Goal: Task Accomplishment & Management: Complete application form

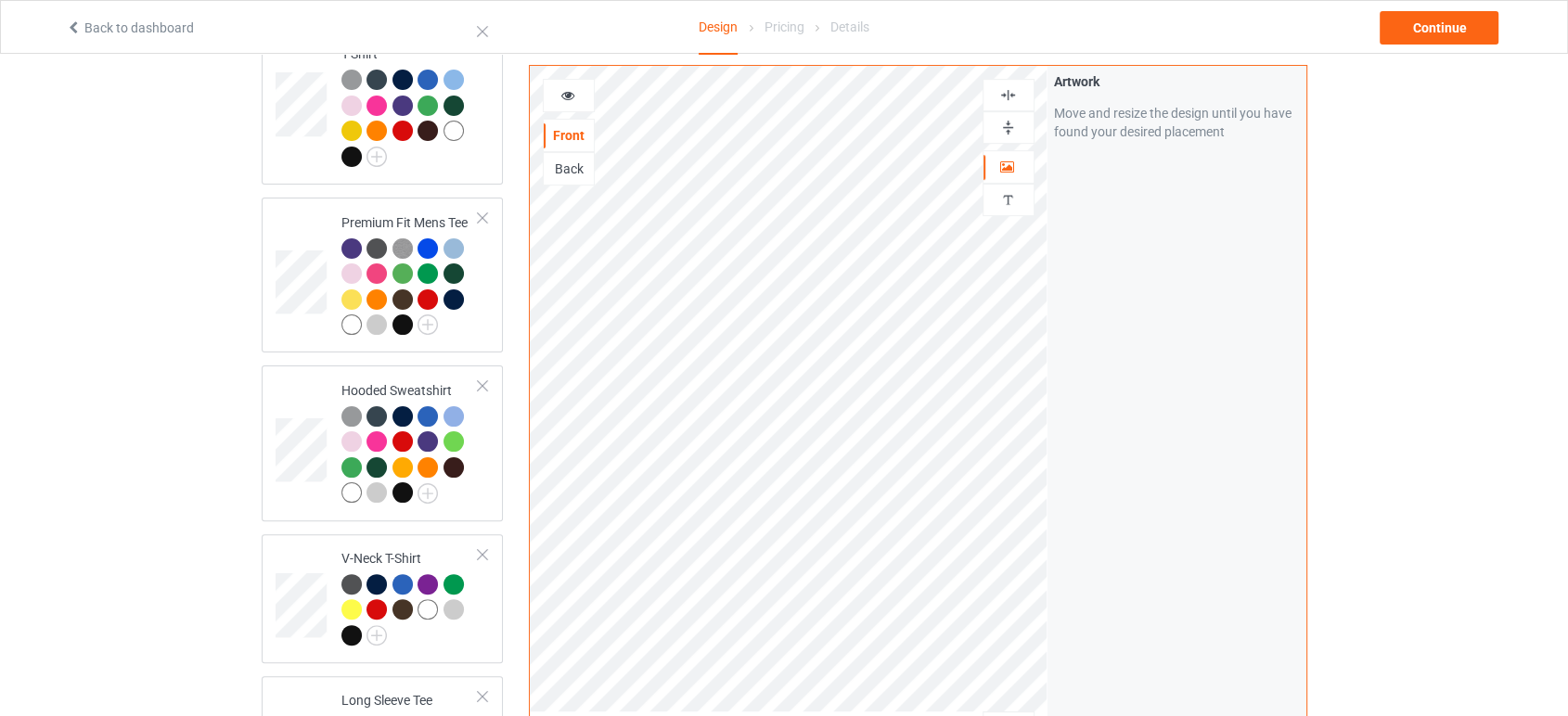
scroll to position [515, 0]
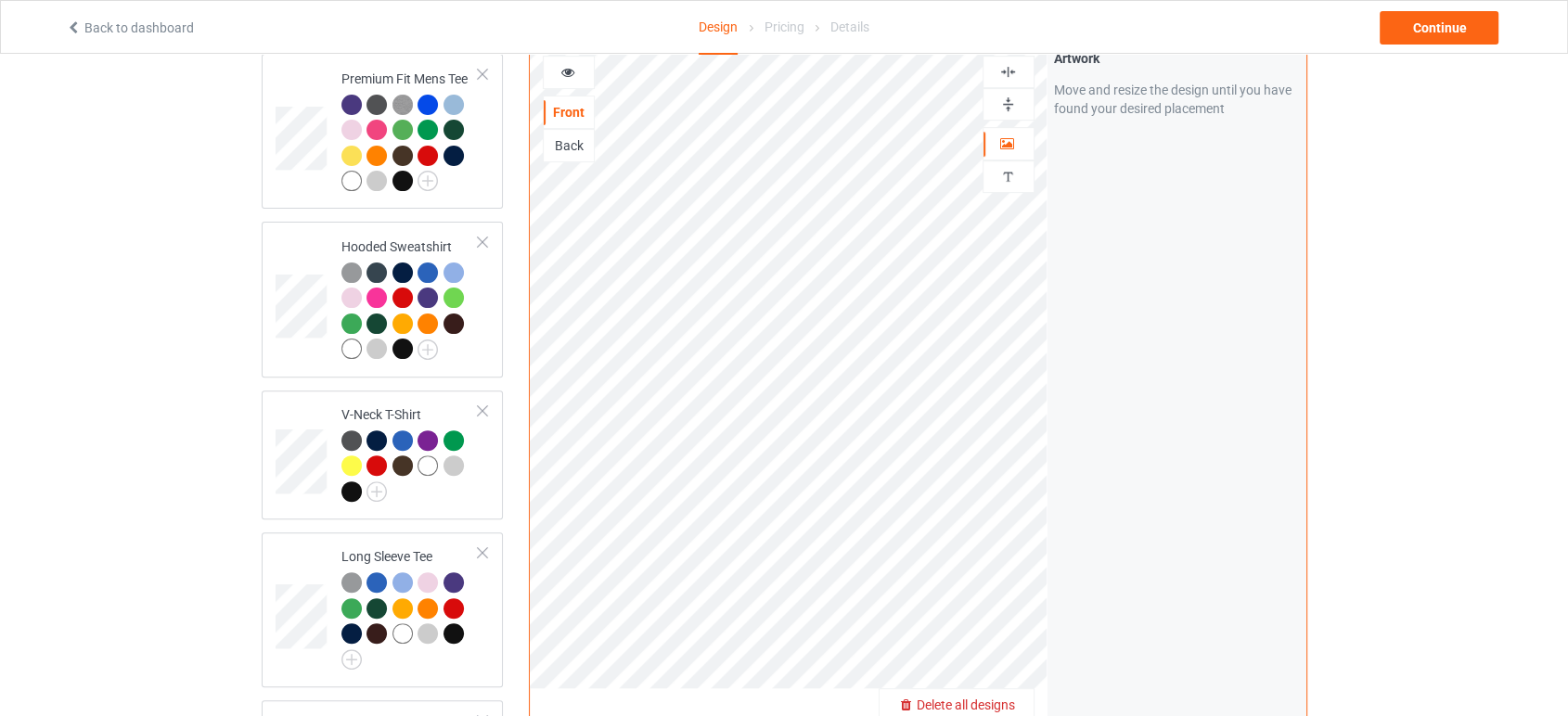
click at [1008, 698] on span "Delete all designs" at bounding box center [966, 706] width 98 height 15
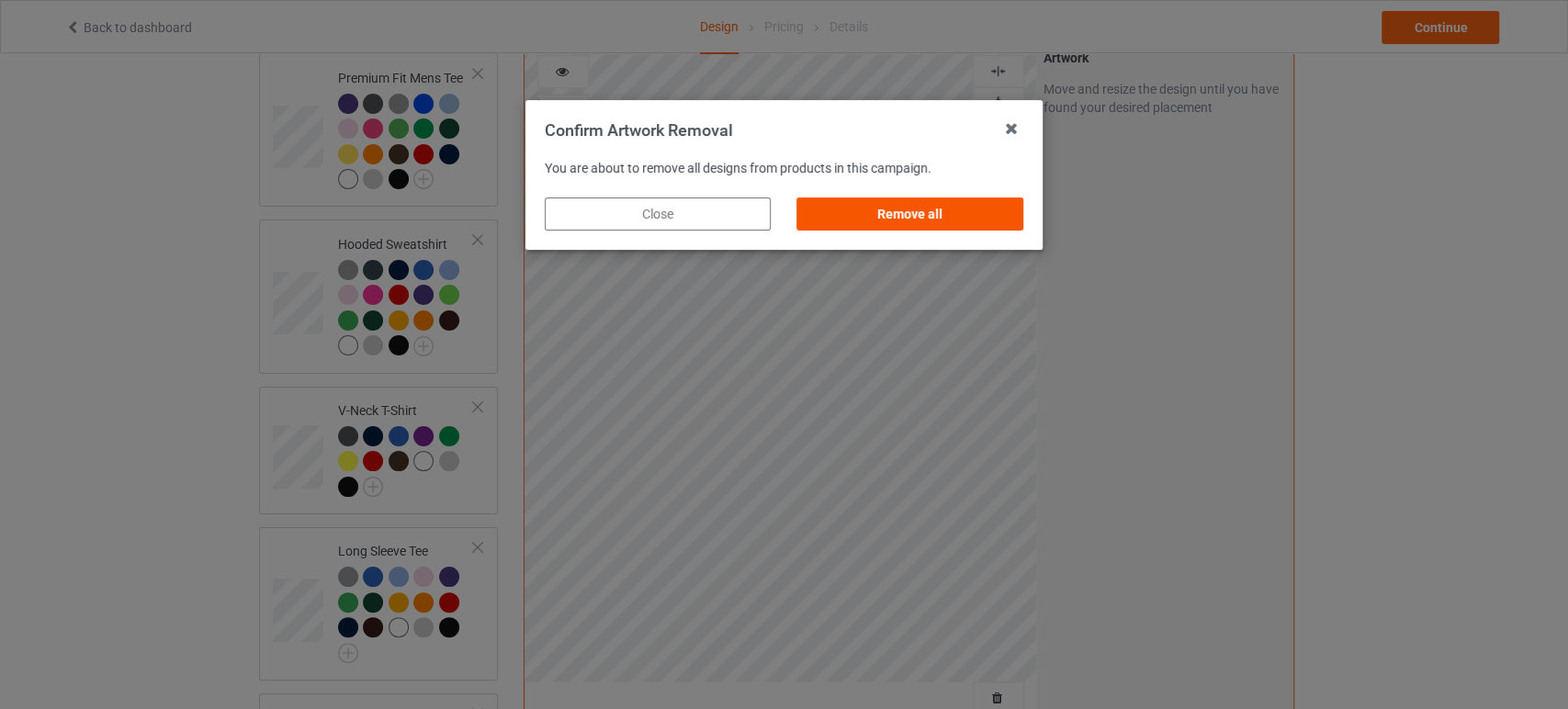
click at [915, 227] on div "Remove all" at bounding box center [910, 214] width 226 height 33
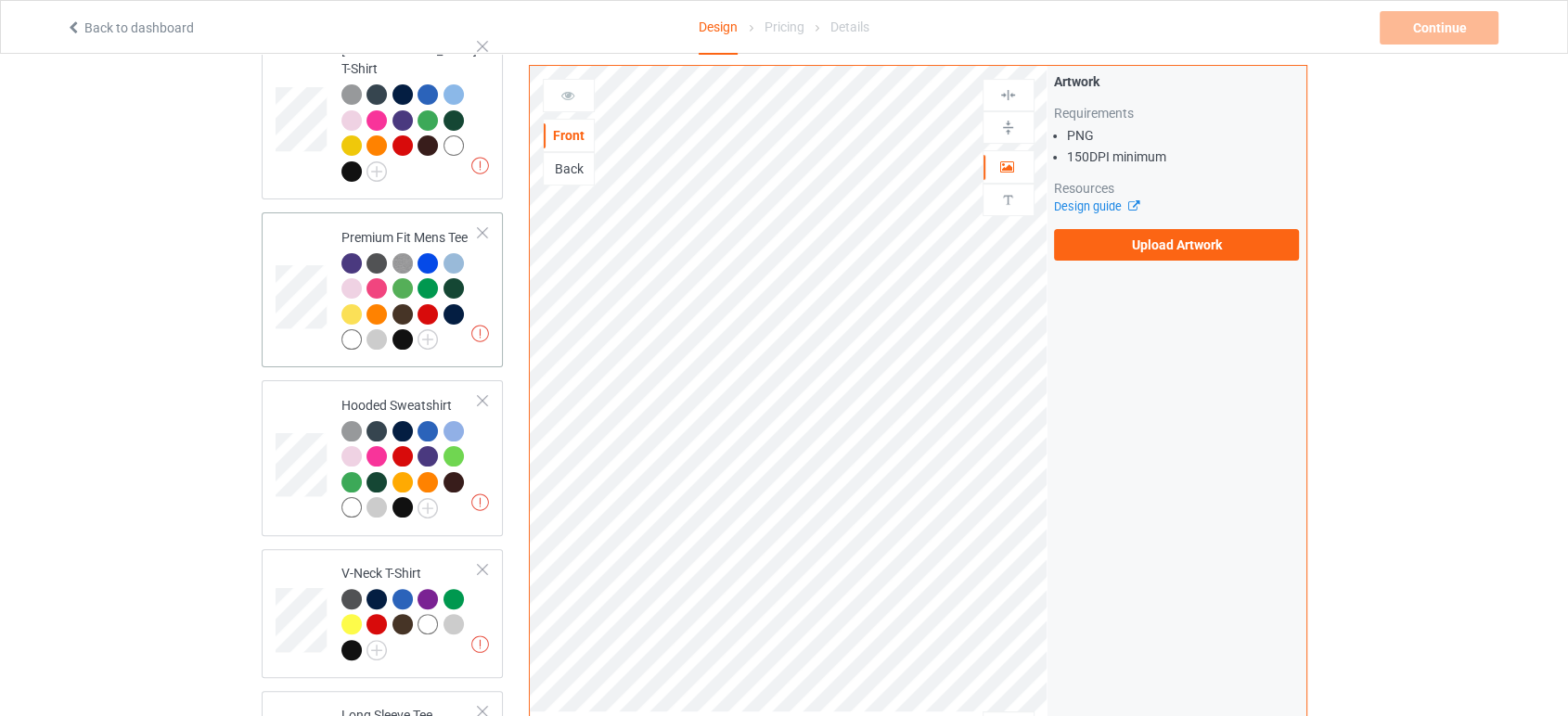
scroll to position [0, 0]
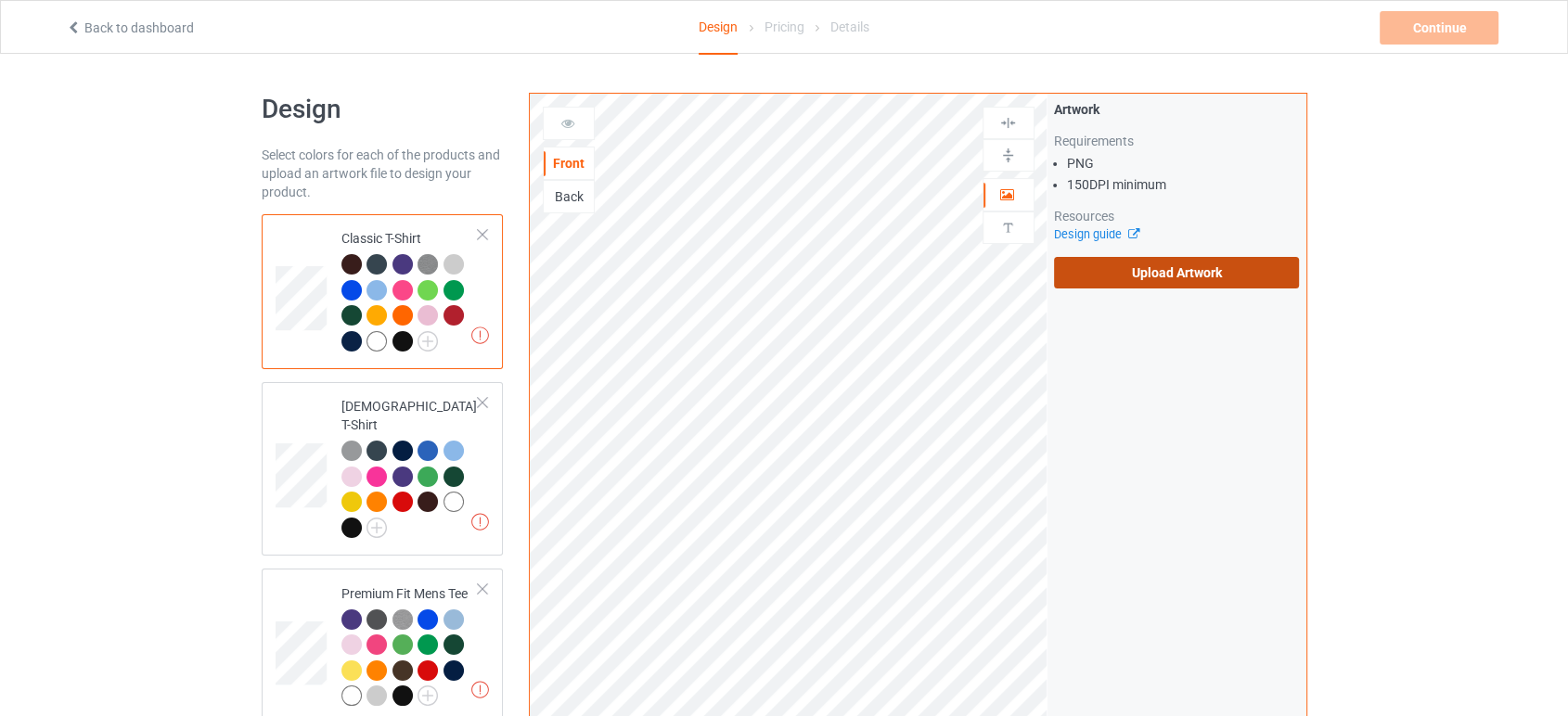
click at [1119, 285] on label "Upload Artwork" at bounding box center [1177, 272] width 246 height 31
click at [0, 0] on input "Upload Artwork" at bounding box center [0, 0] width 0 height 0
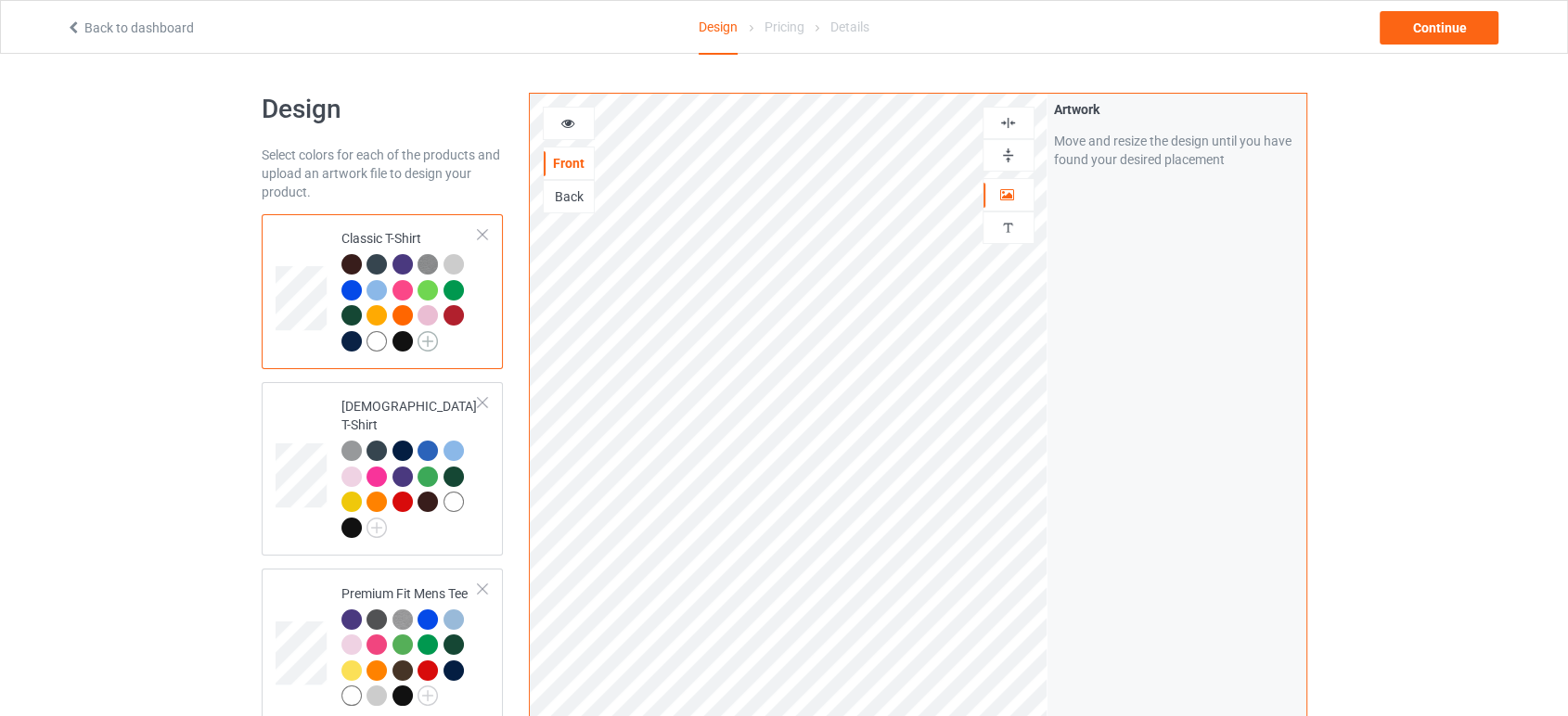
click at [432, 347] on img at bounding box center [428, 341] width 21 height 21
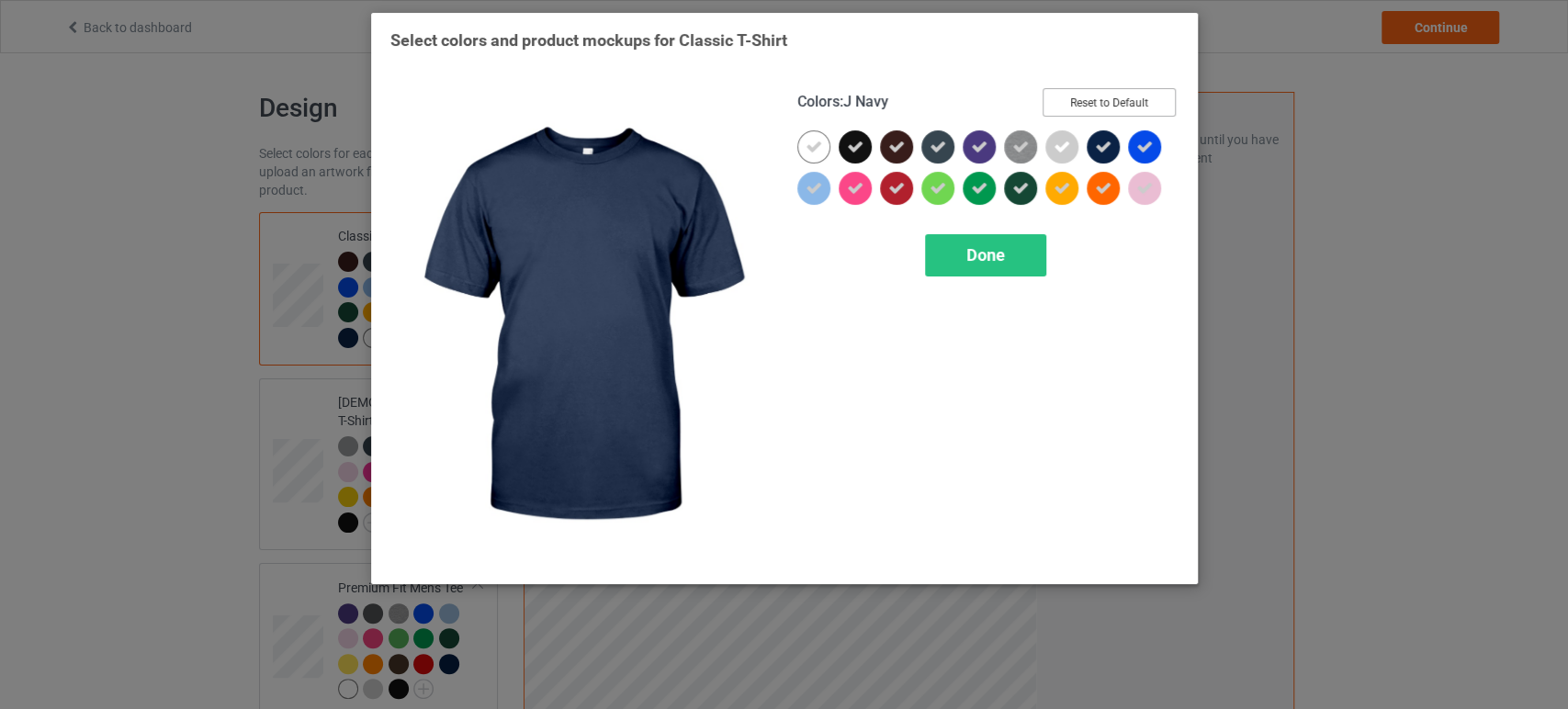
click at [1132, 102] on button "Reset to Default" at bounding box center [1109, 102] width 133 height 28
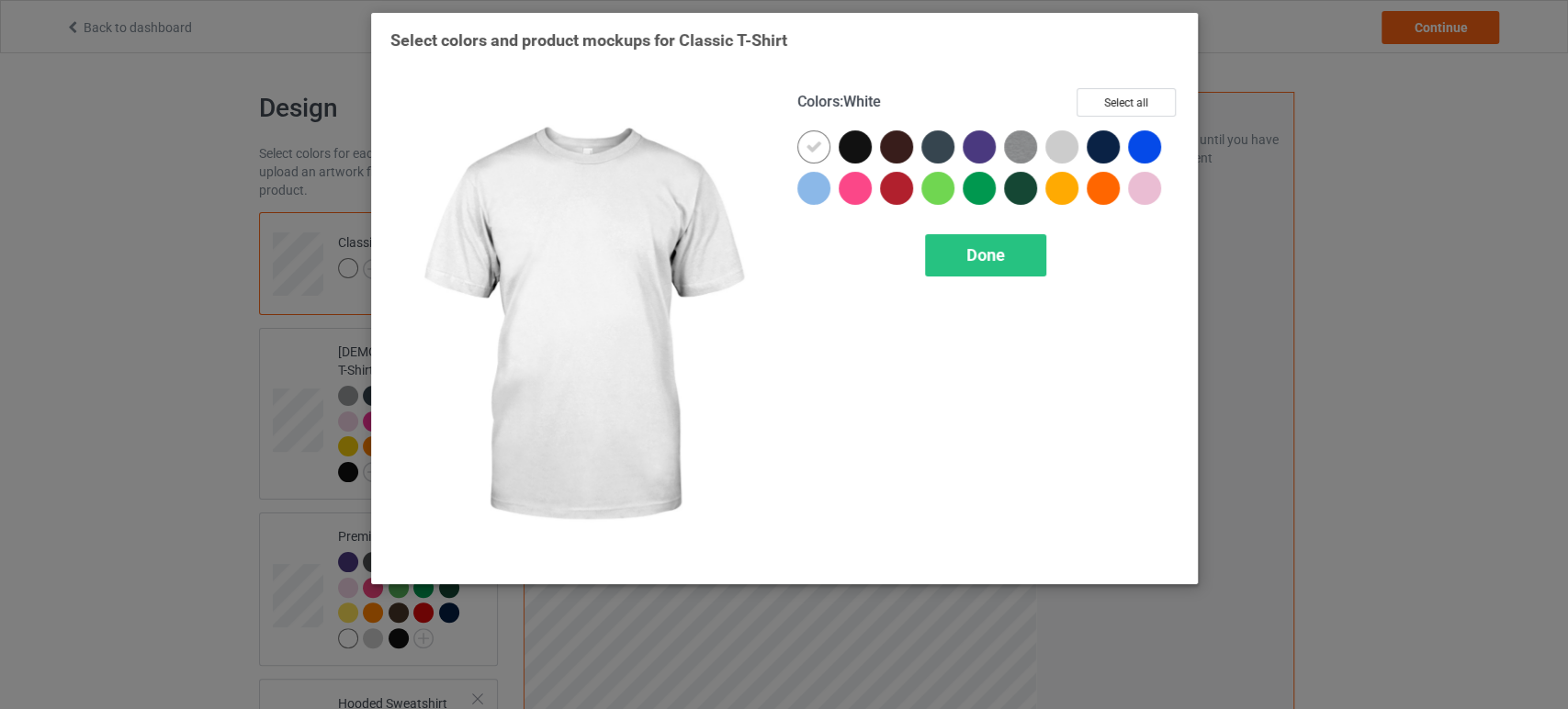
click at [814, 146] on icon at bounding box center [814, 147] width 17 height 17
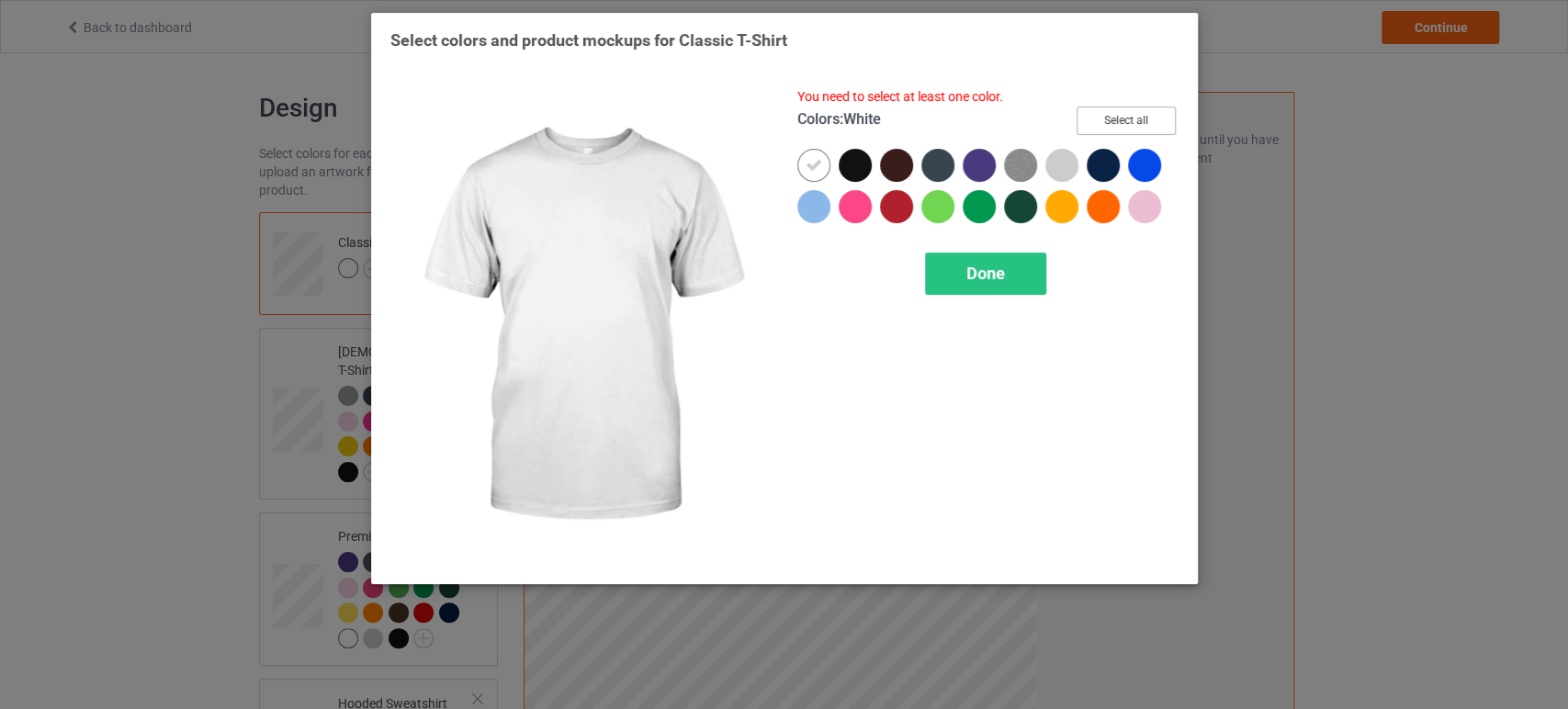
click at [1133, 118] on button "Select all" at bounding box center [1126, 121] width 99 height 28
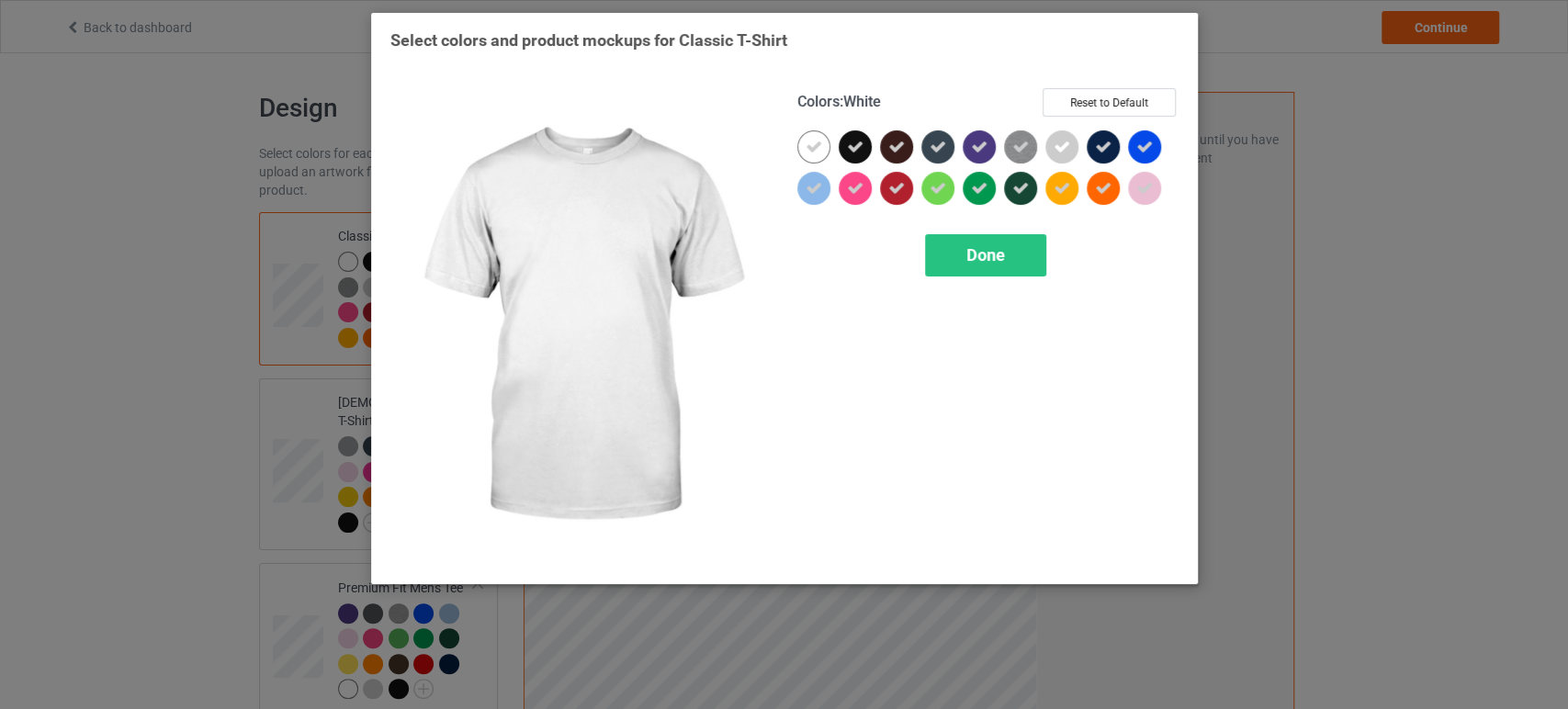
click at [809, 146] on icon at bounding box center [814, 147] width 17 height 17
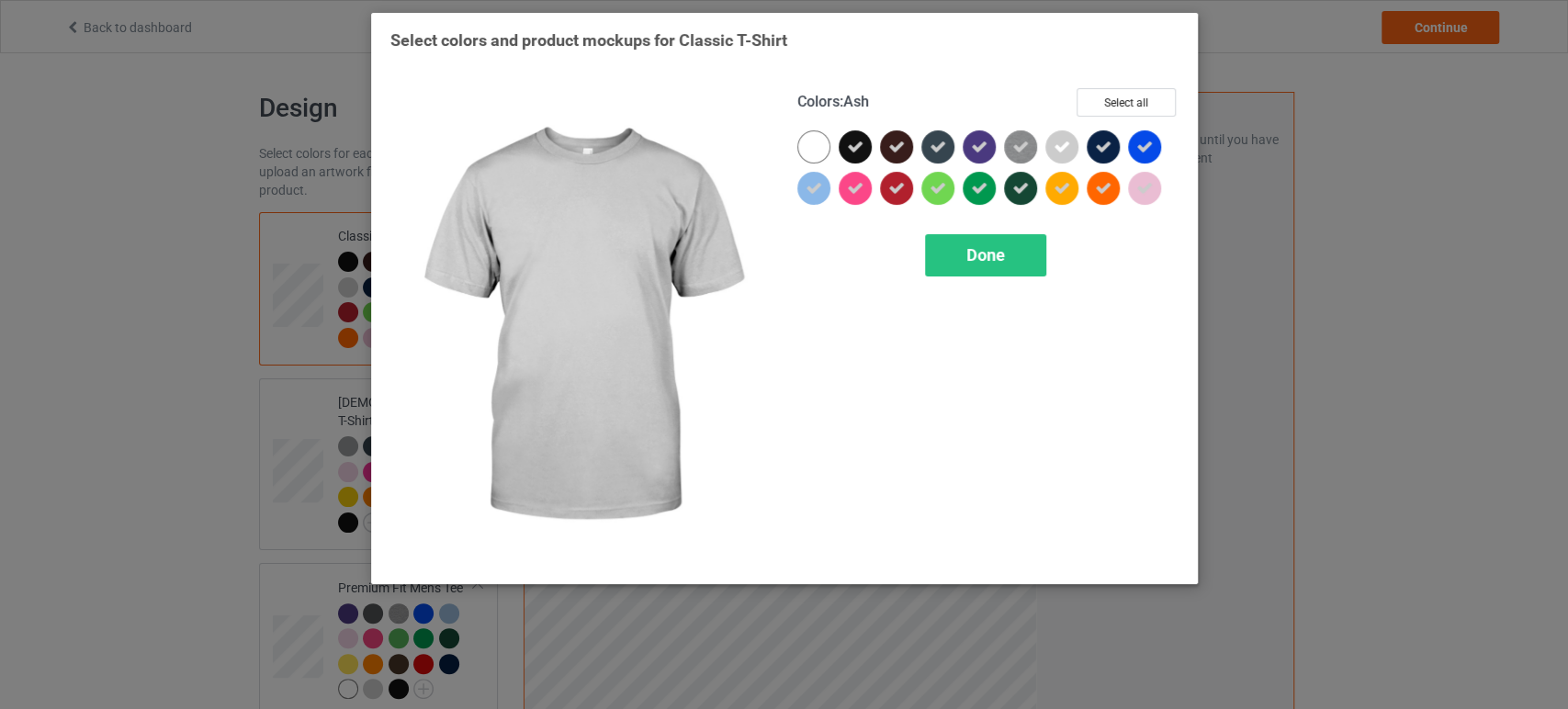
click at [1072, 140] on div at bounding box center [1061, 146] width 33 height 33
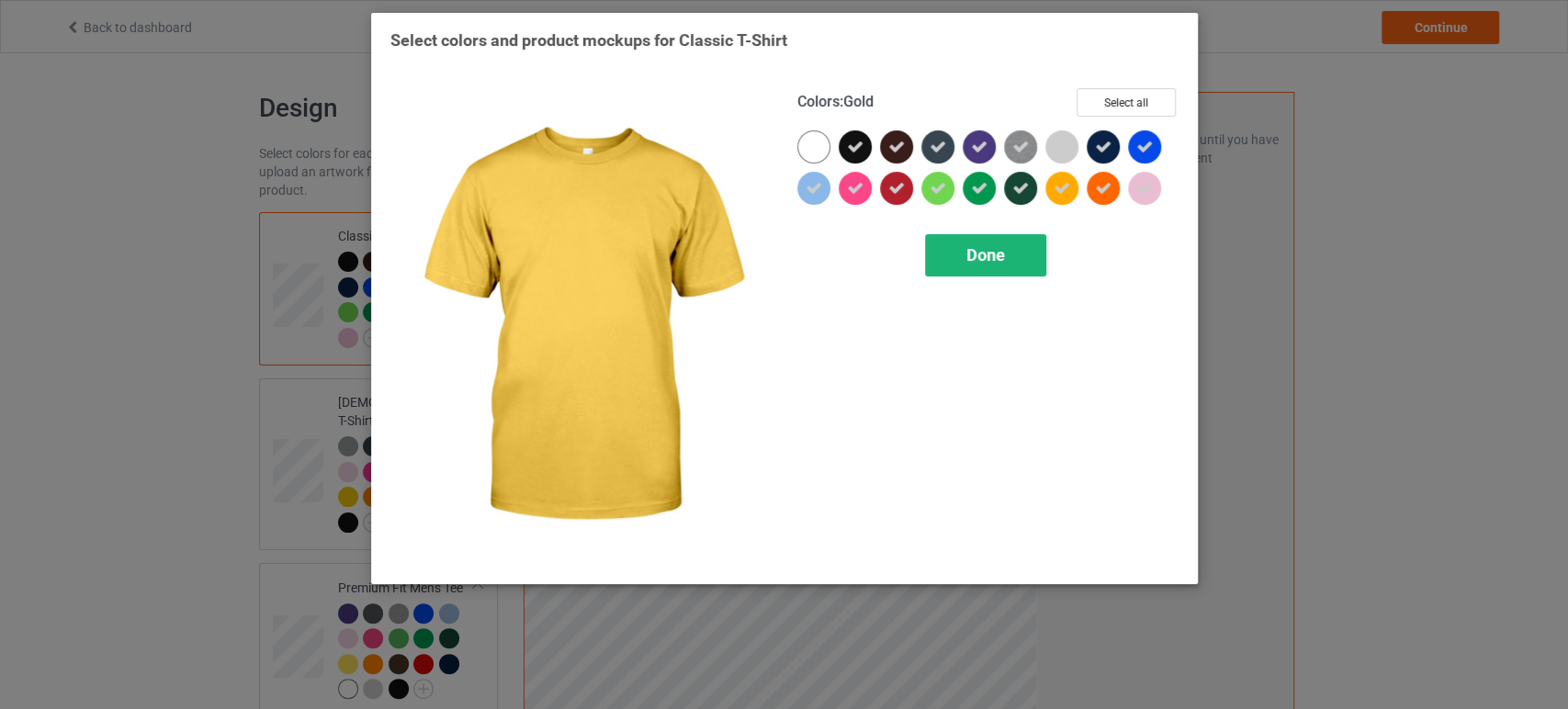
click at [1042, 256] on div "Done" at bounding box center [984, 255] width 121 height 42
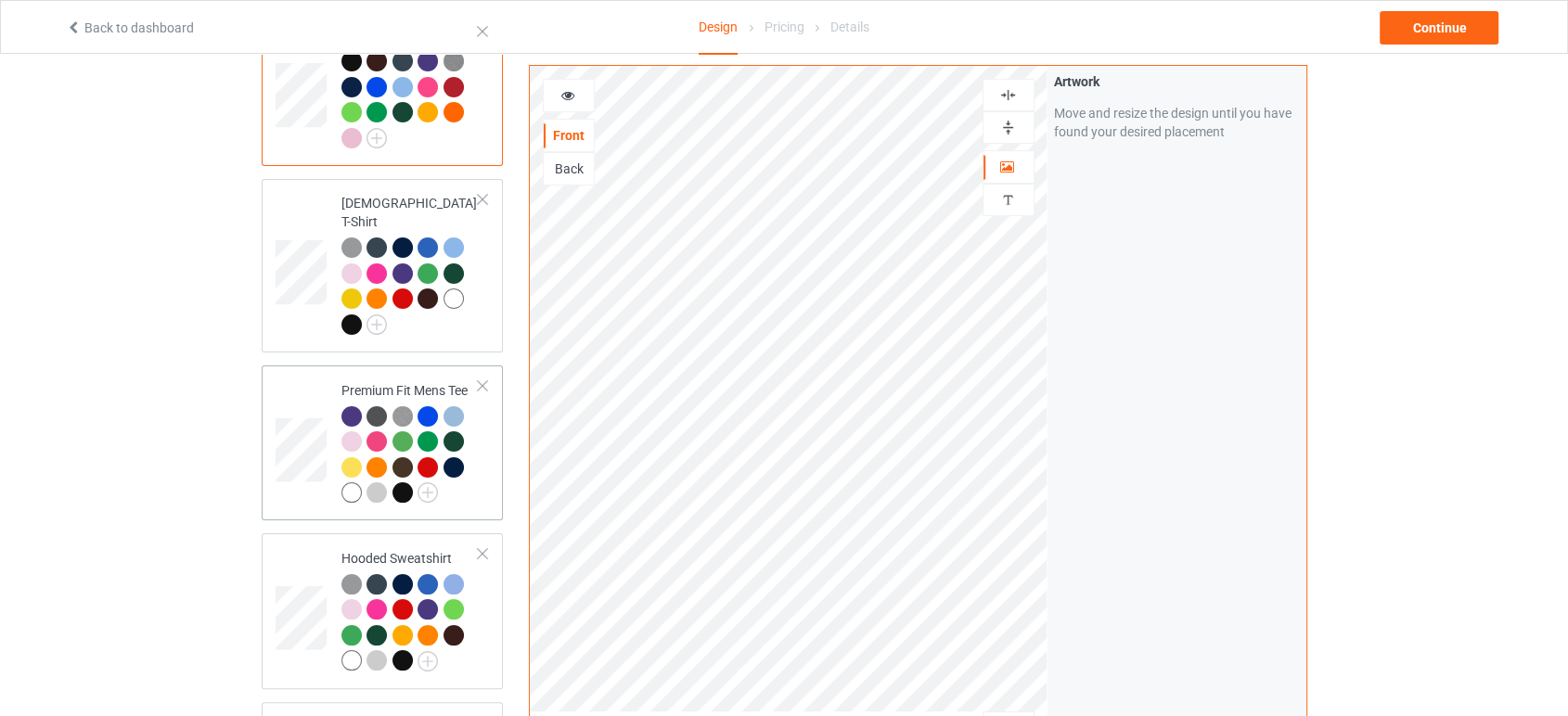
scroll to position [206, 0]
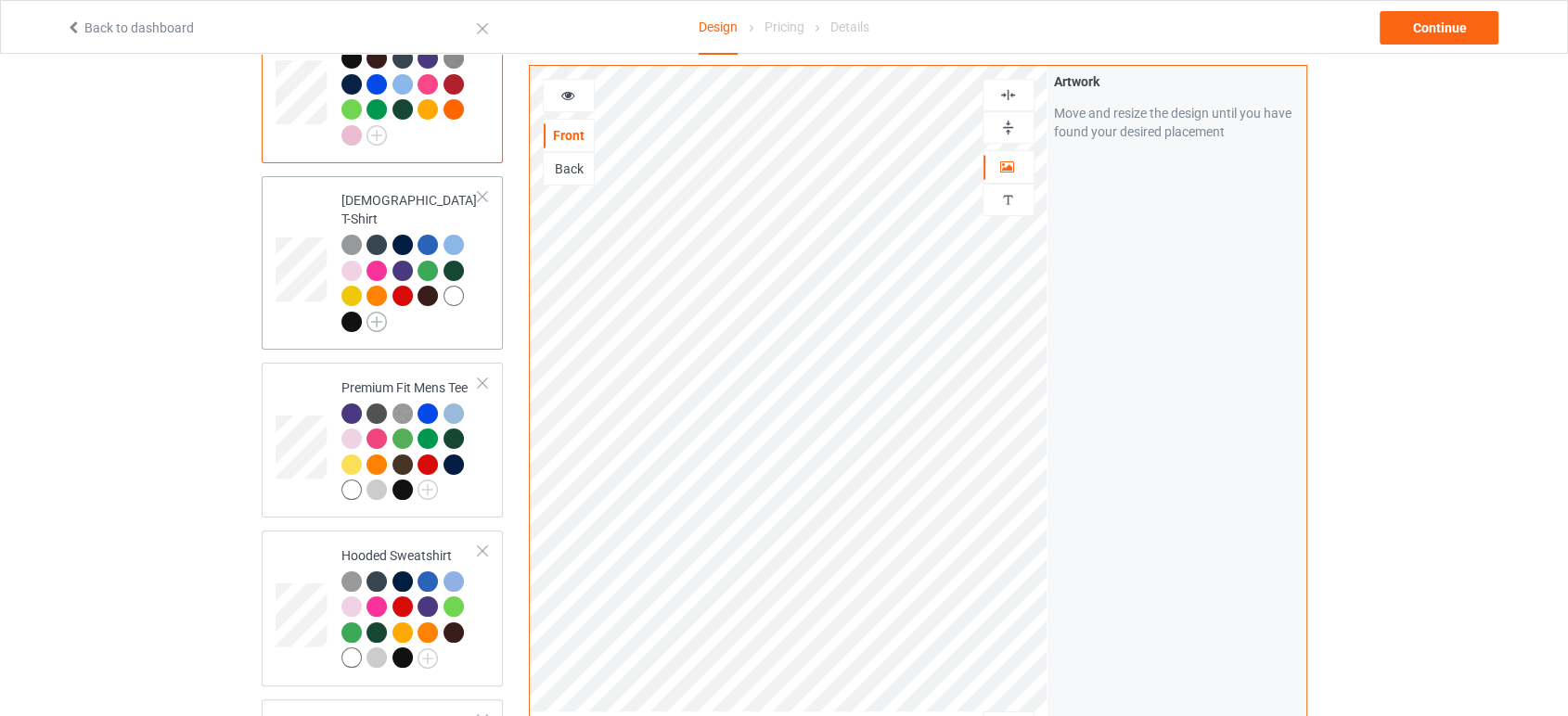
click at [379, 311] on img at bounding box center [377, 322] width 21 height 21
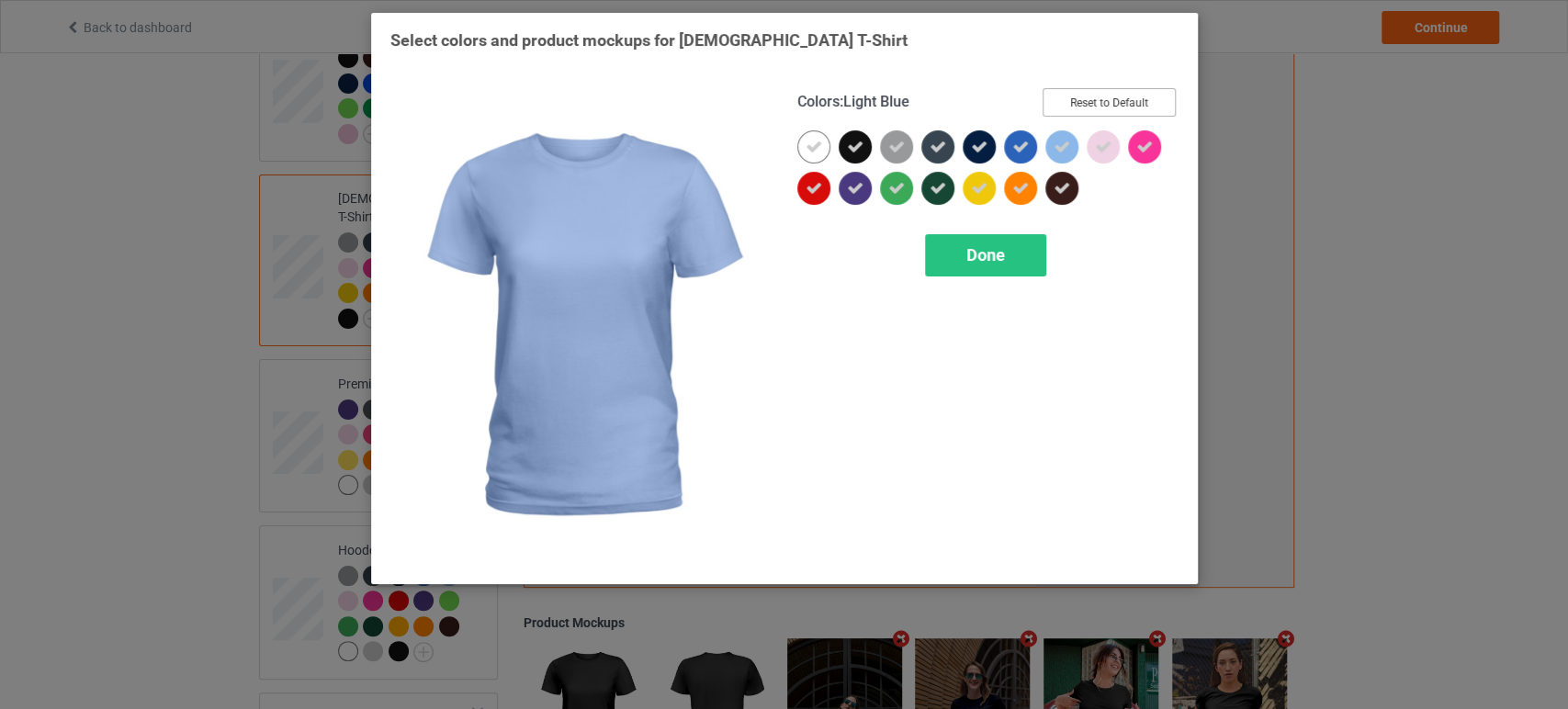
click at [1102, 108] on button "Reset to Default" at bounding box center [1109, 102] width 133 height 28
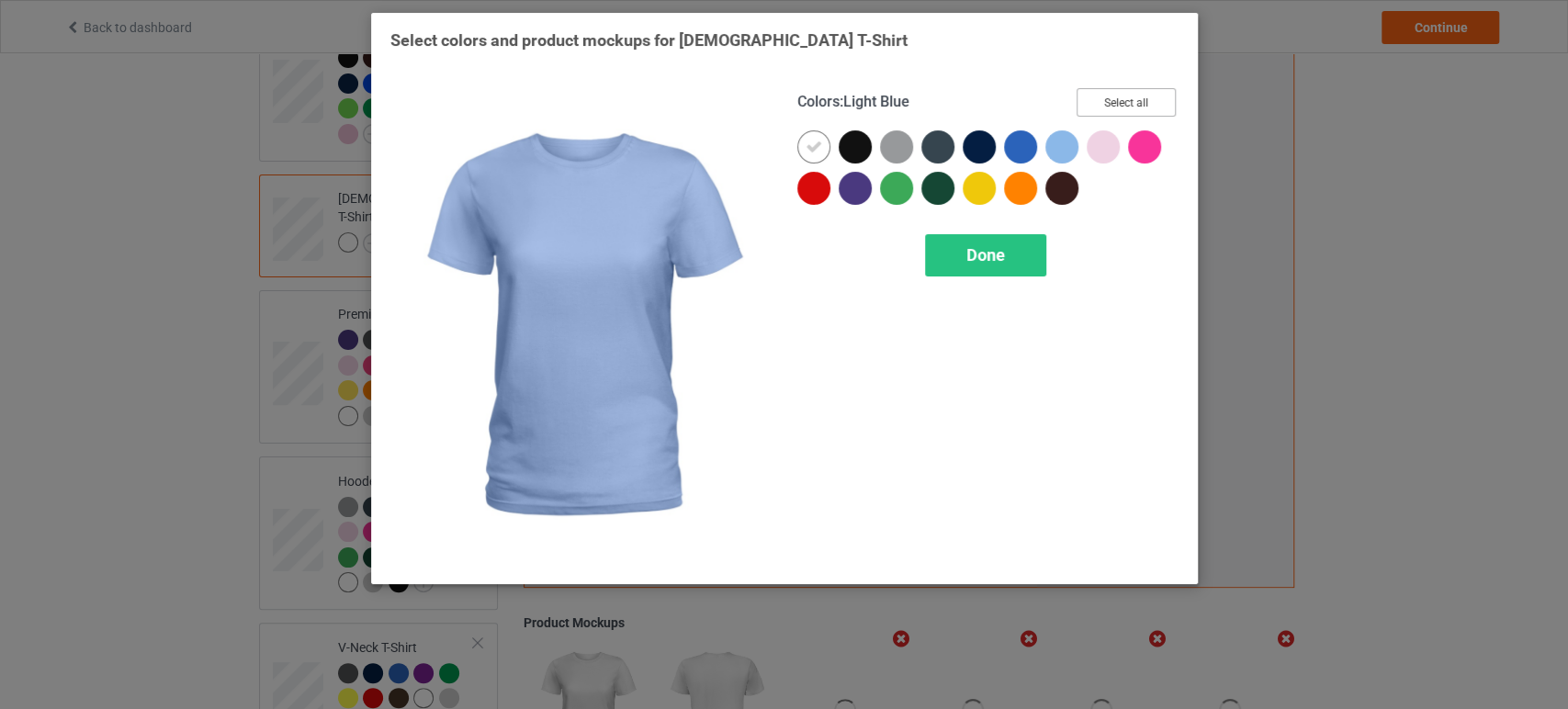
click at [1101, 106] on button "Select all" at bounding box center [1126, 102] width 99 height 28
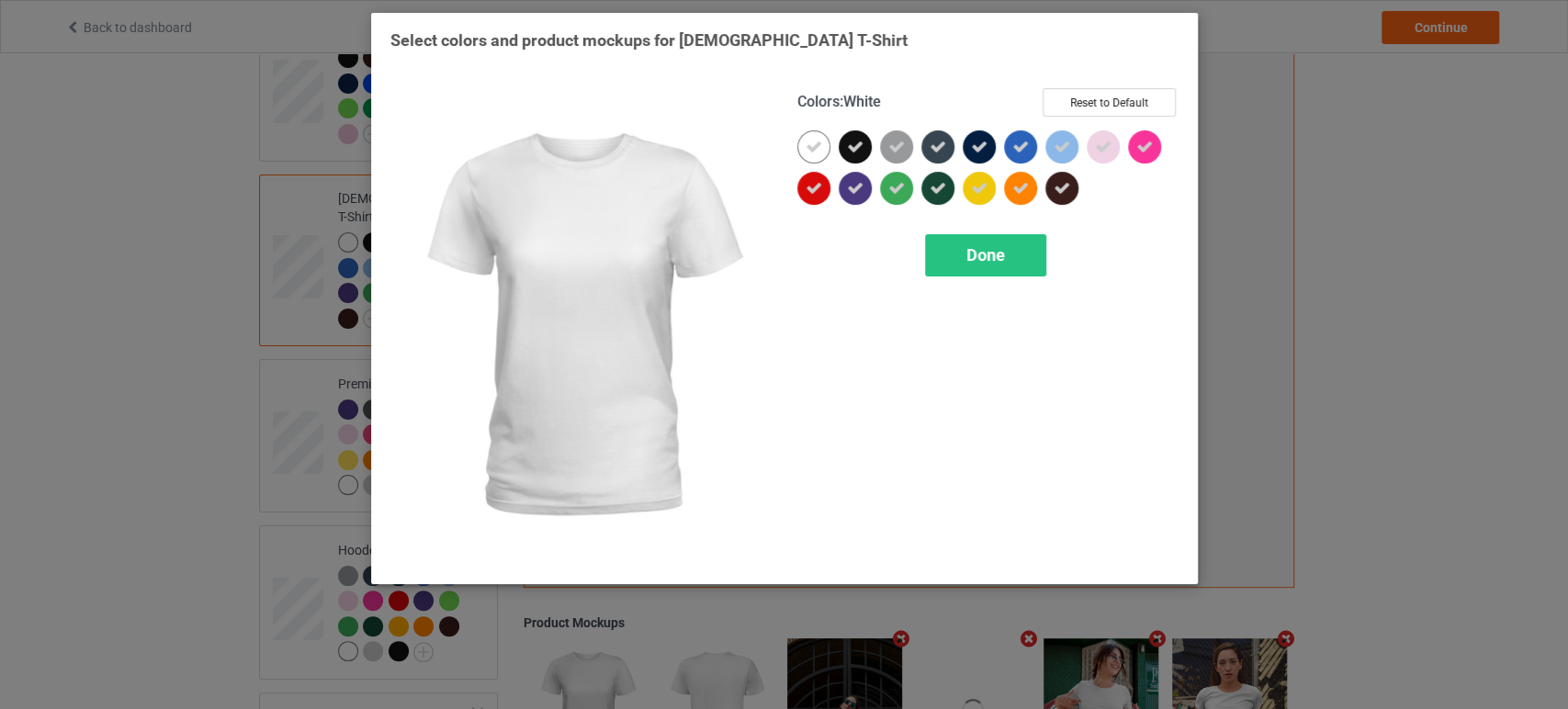
click at [809, 147] on icon at bounding box center [814, 147] width 17 height 17
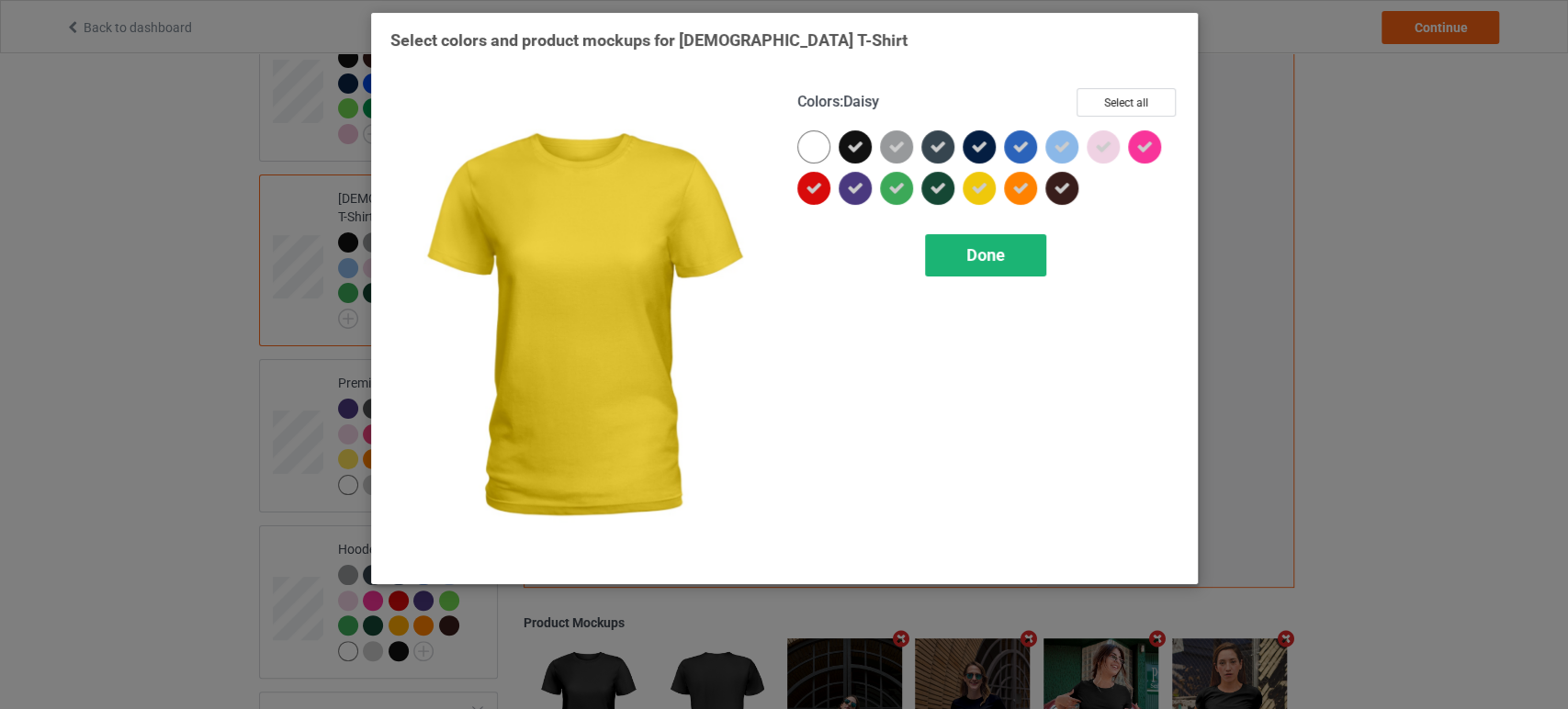
click at [968, 252] on span "Done" at bounding box center [984, 255] width 38 height 20
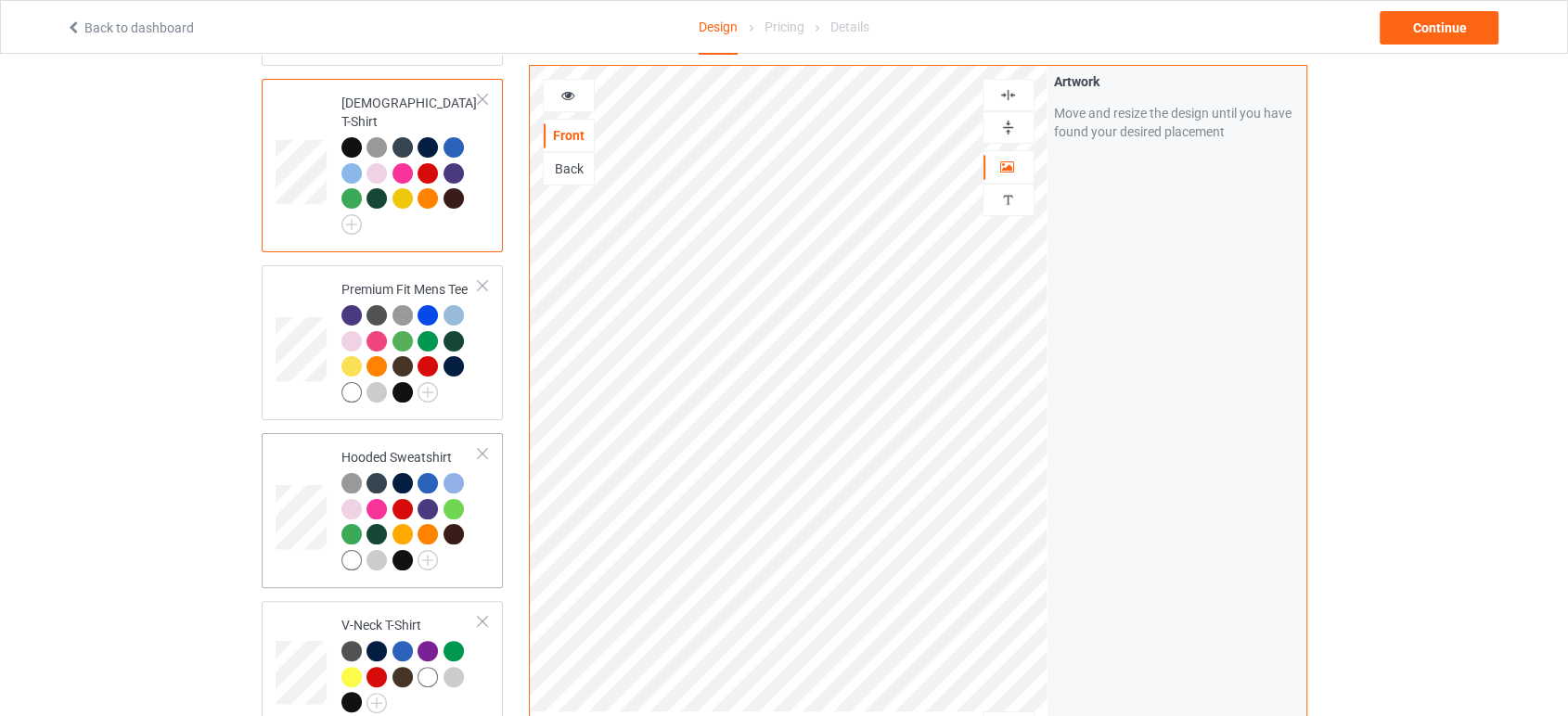
scroll to position [411, 0]
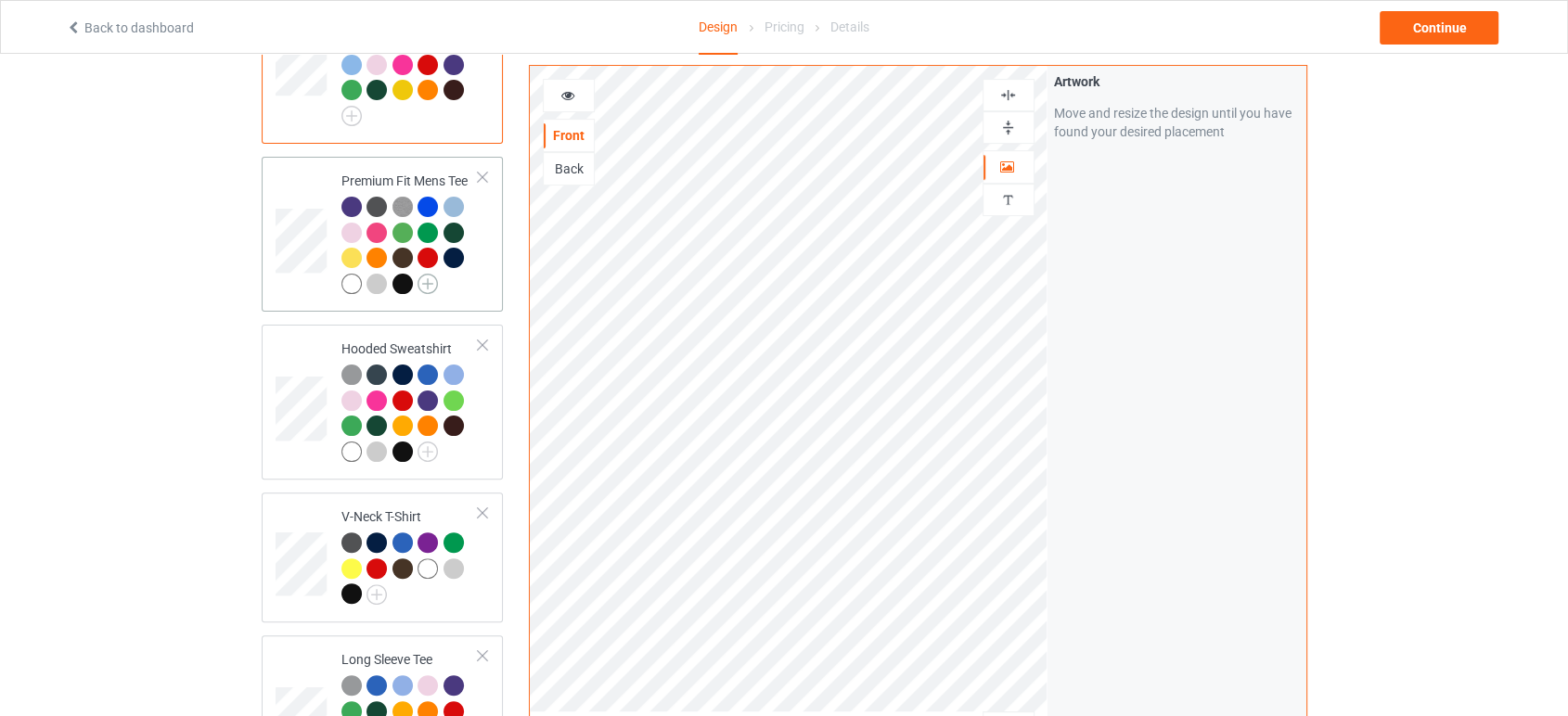
click at [425, 273] on img at bounding box center [428, 284] width 21 height 21
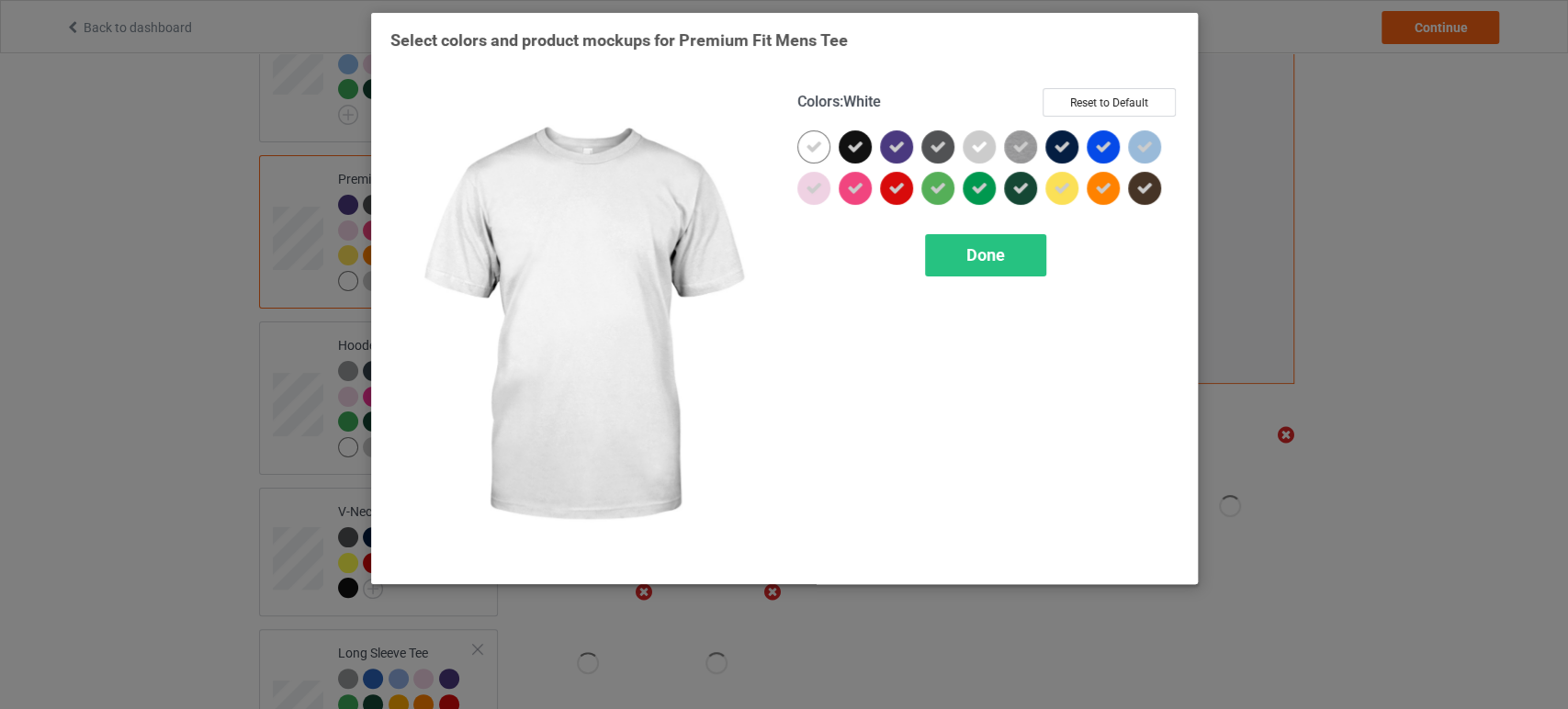
click at [811, 153] on icon at bounding box center [814, 147] width 17 height 17
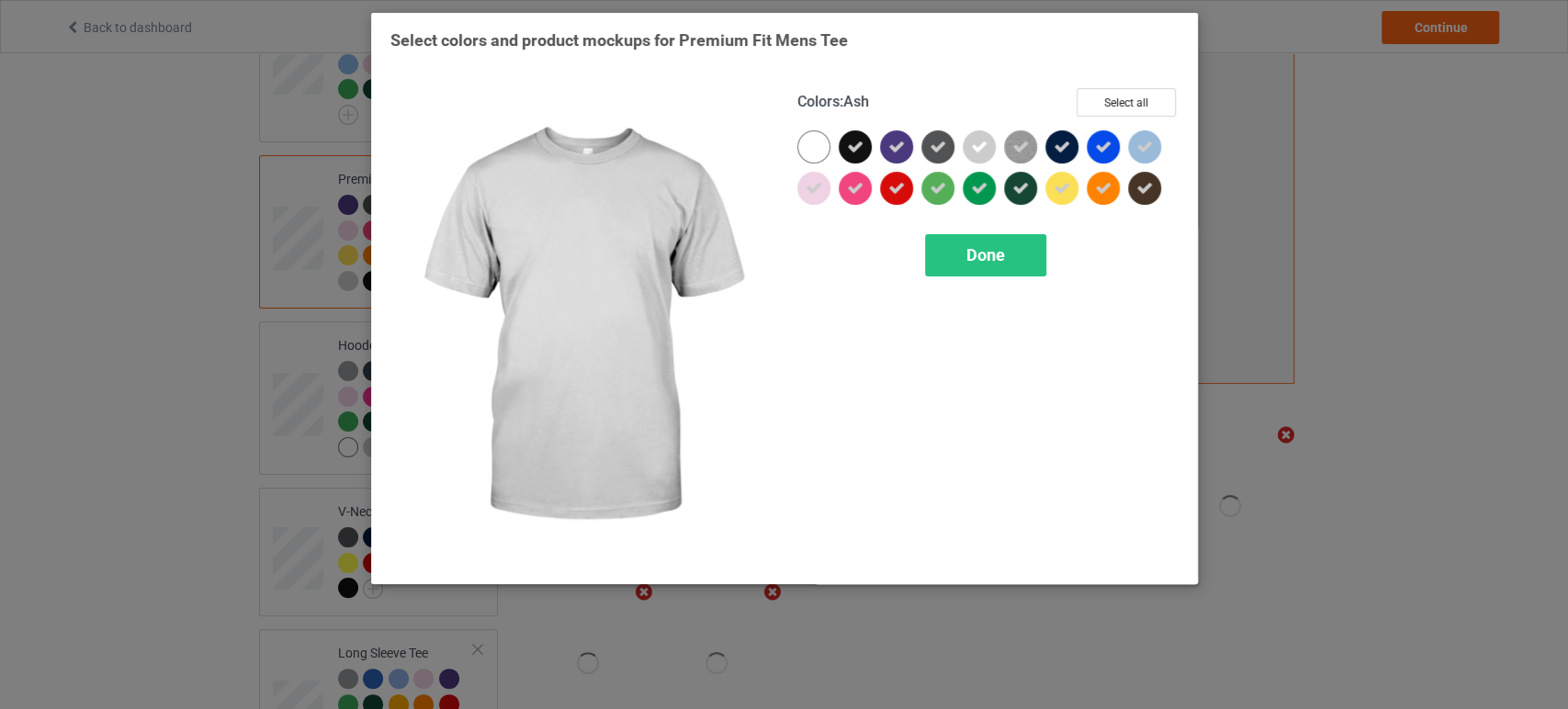
click at [984, 137] on div at bounding box center [979, 146] width 33 height 33
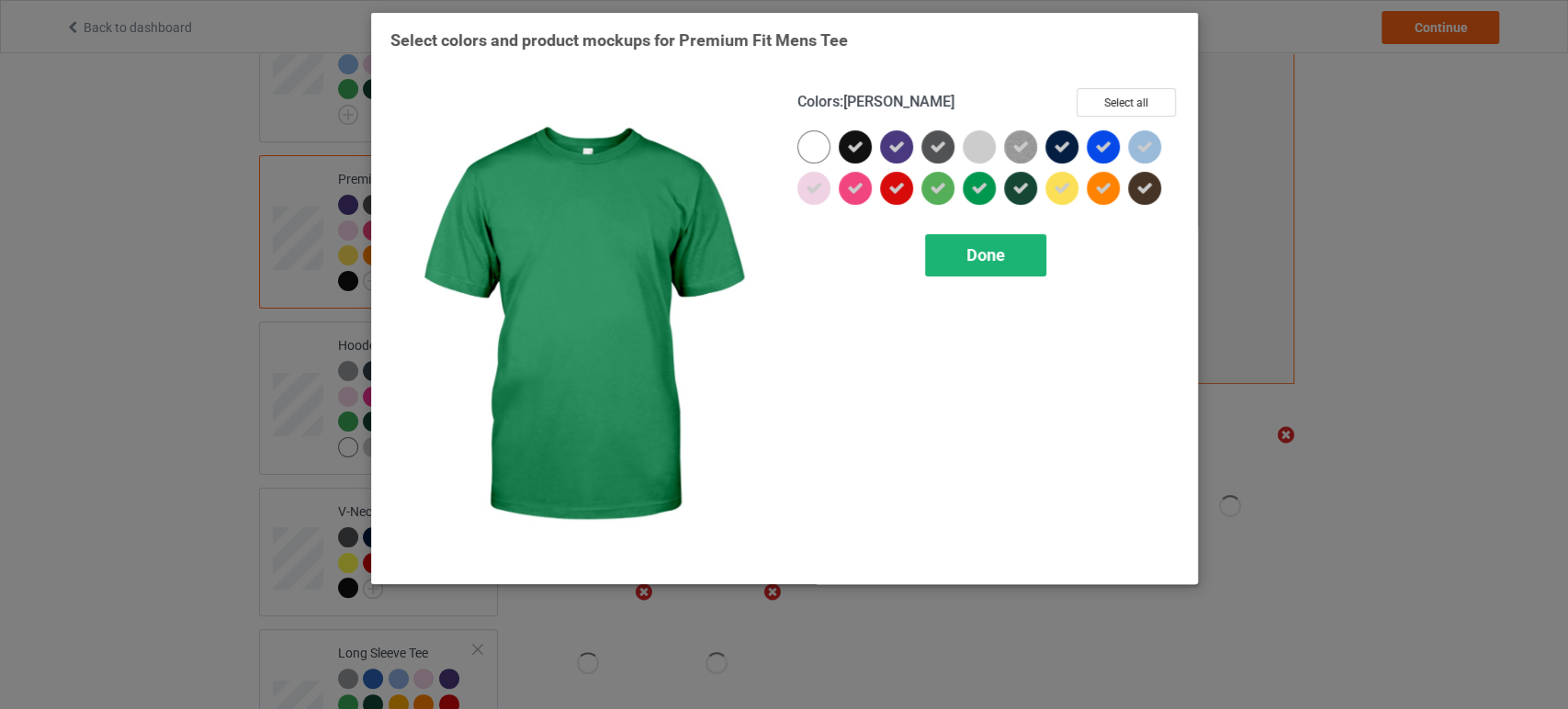
click at [997, 263] on span "Done" at bounding box center [984, 255] width 38 height 20
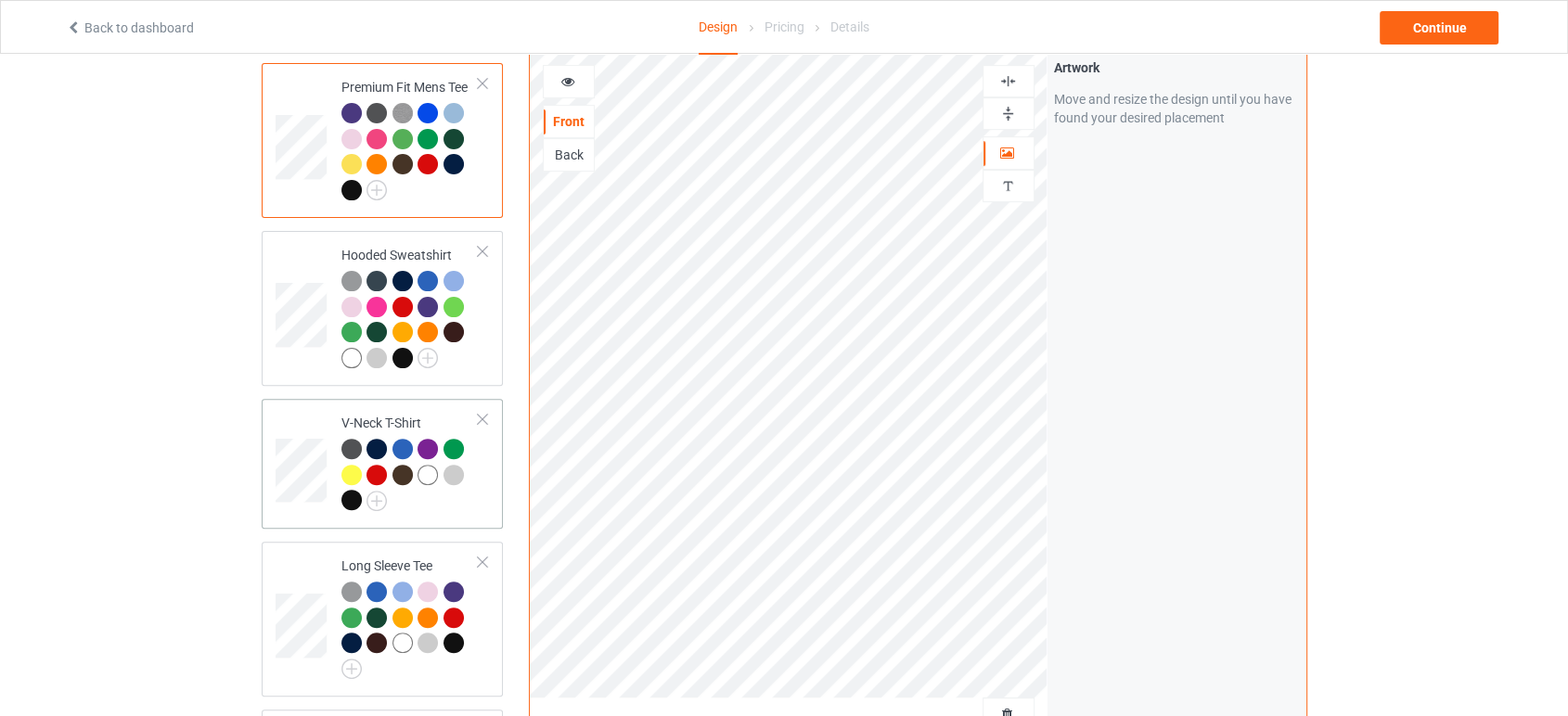
scroll to position [618, 0]
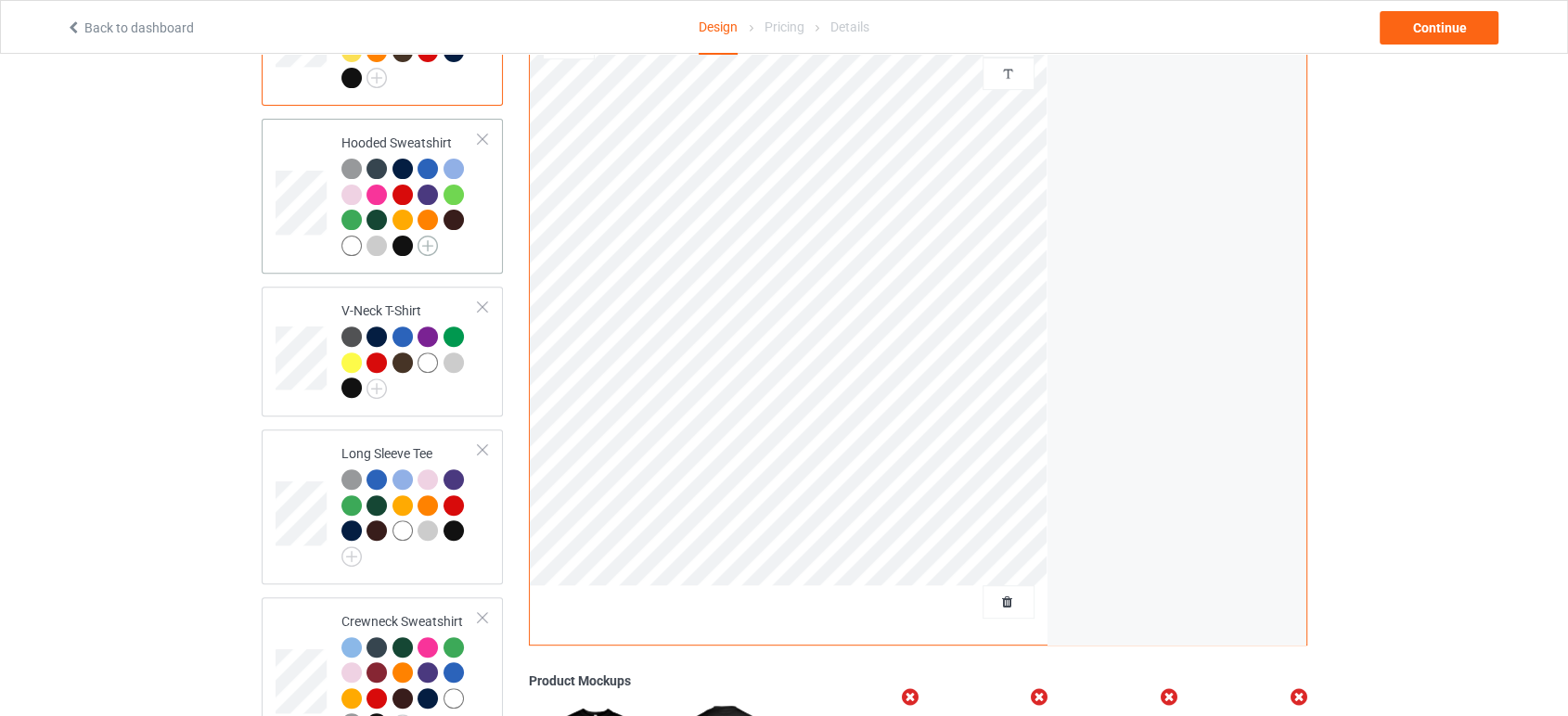
click at [435, 236] on img at bounding box center [428, 246] width 21 height 21
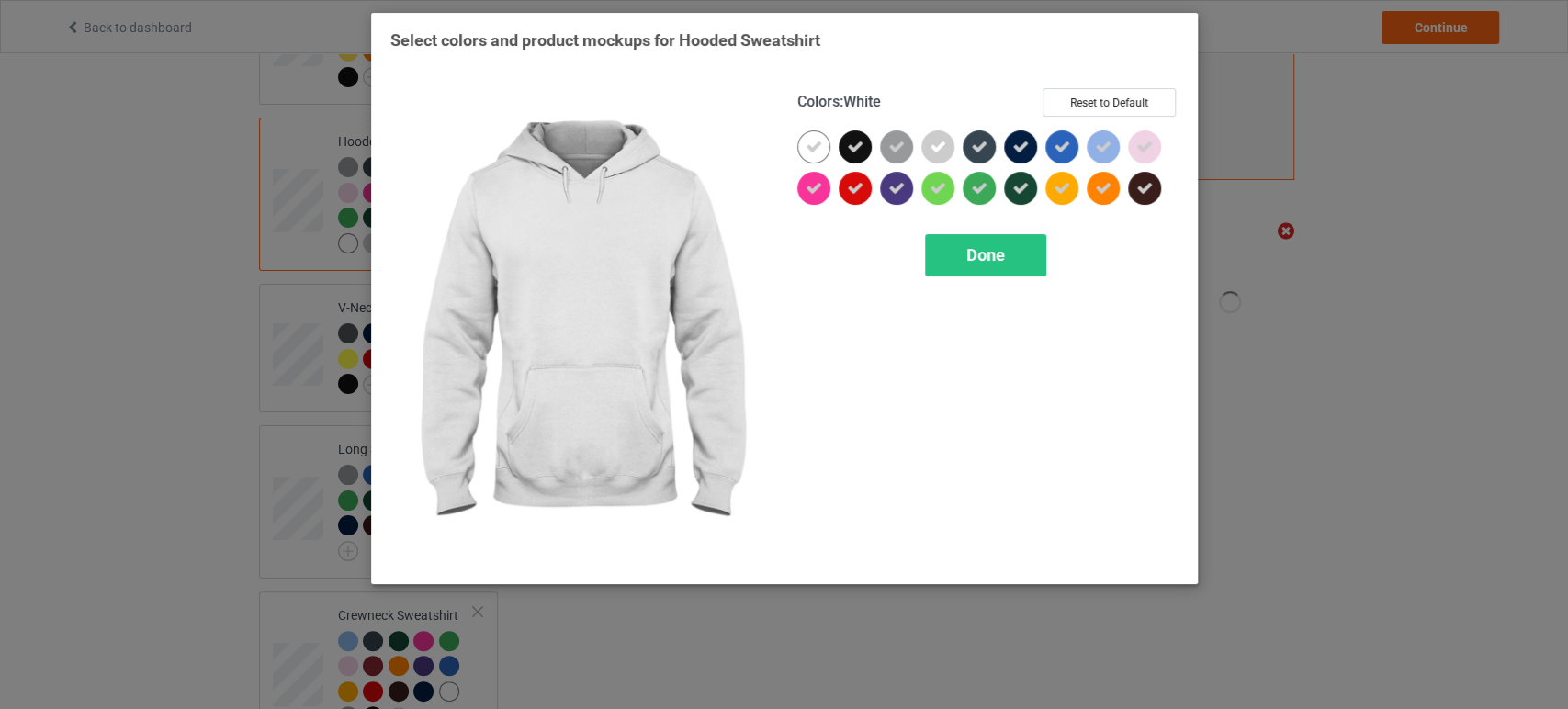
click at [797, 153] on div at bounding box center [813, 146] width 33 height 33
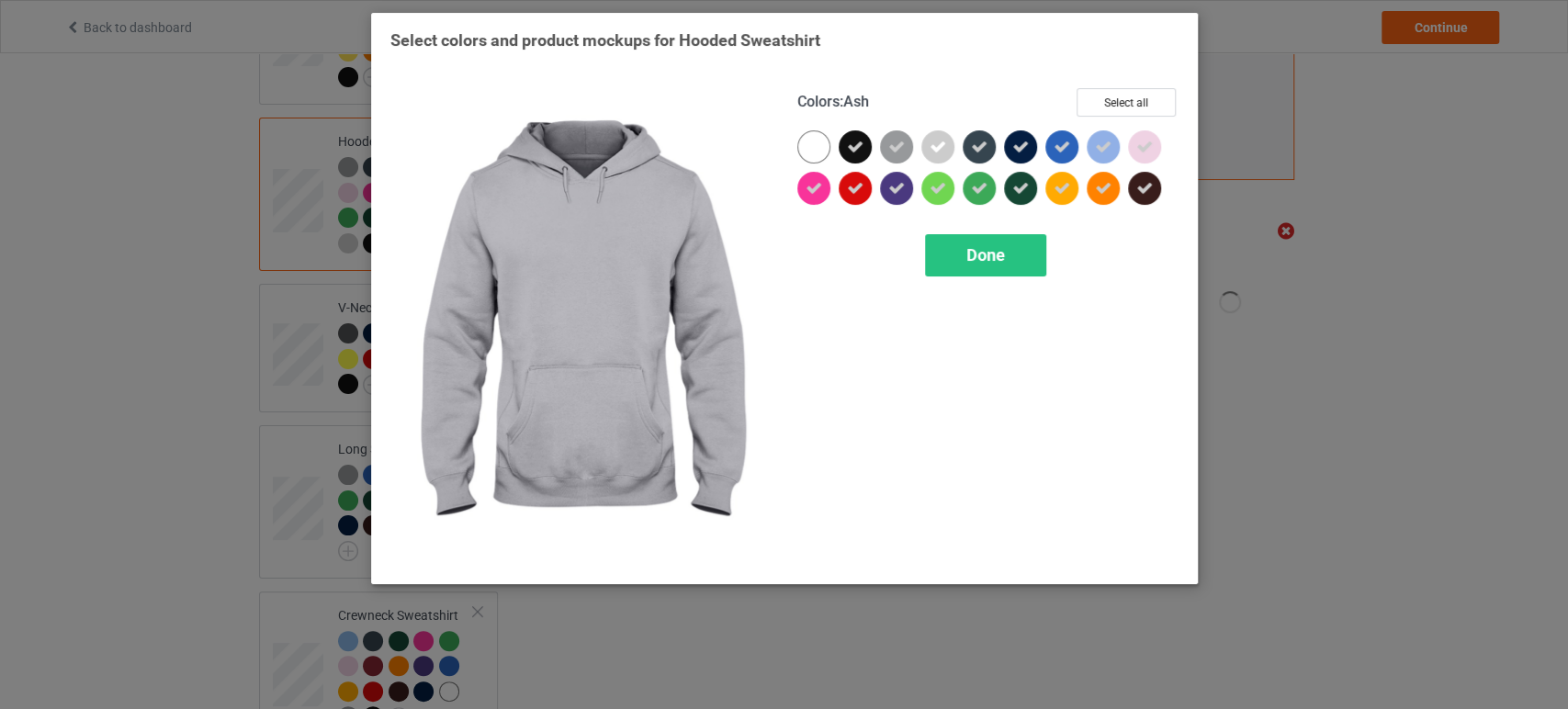
click at [939, 140] on icon at bounding box center [938, 147] width 17 height 17
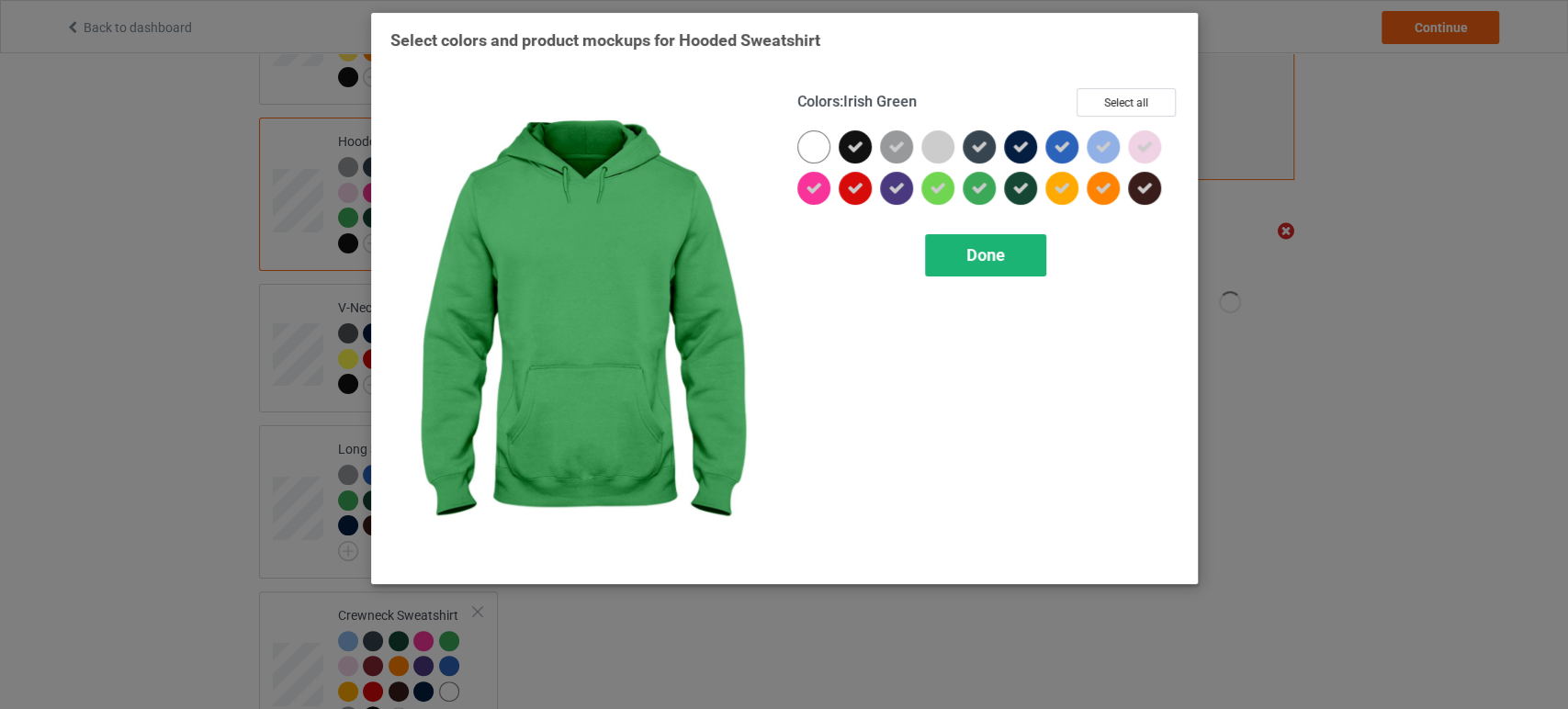
click at [983, 248] on span "Done" at bounding box center [984, 255] width 38 height 20
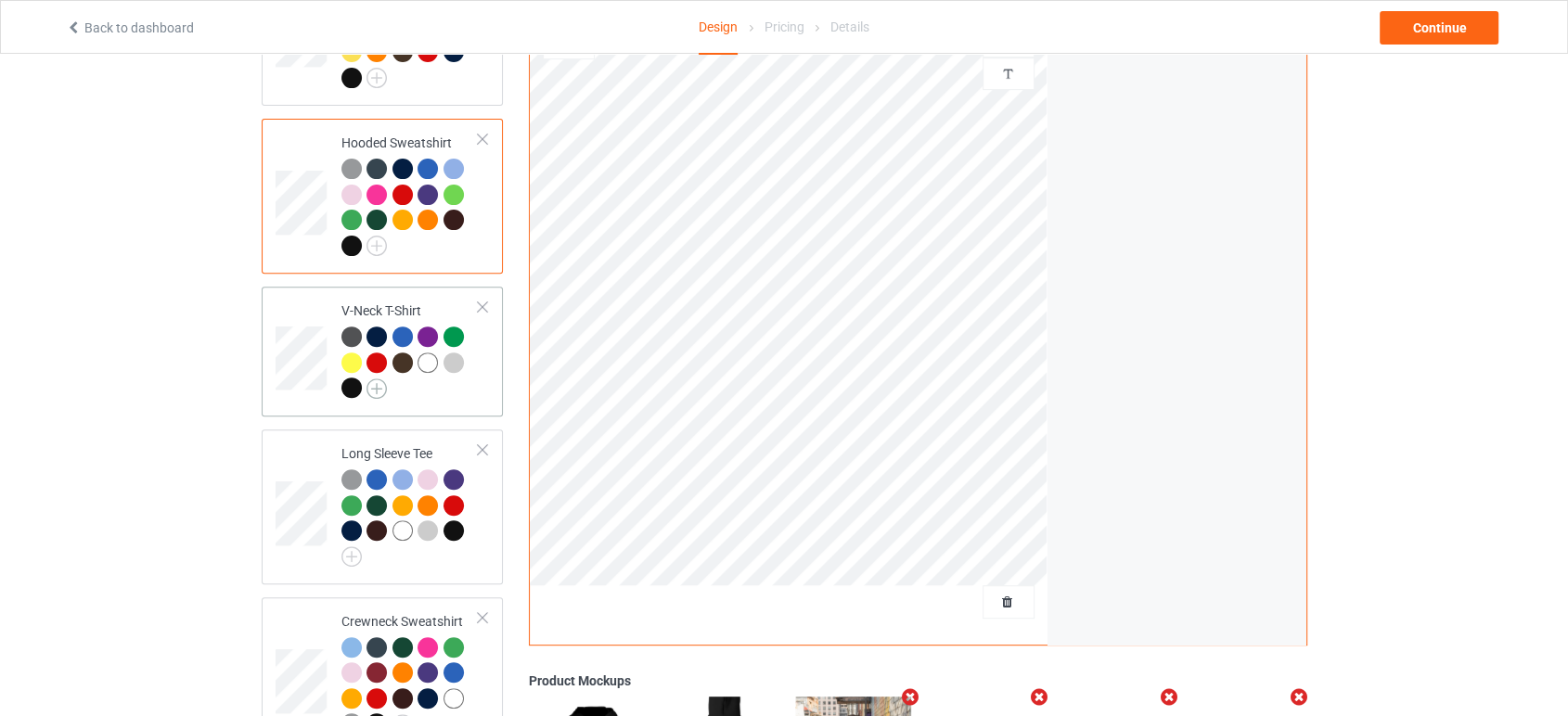
click at [380, 378] on img at bounding box center [377, 389] width 21 height 21
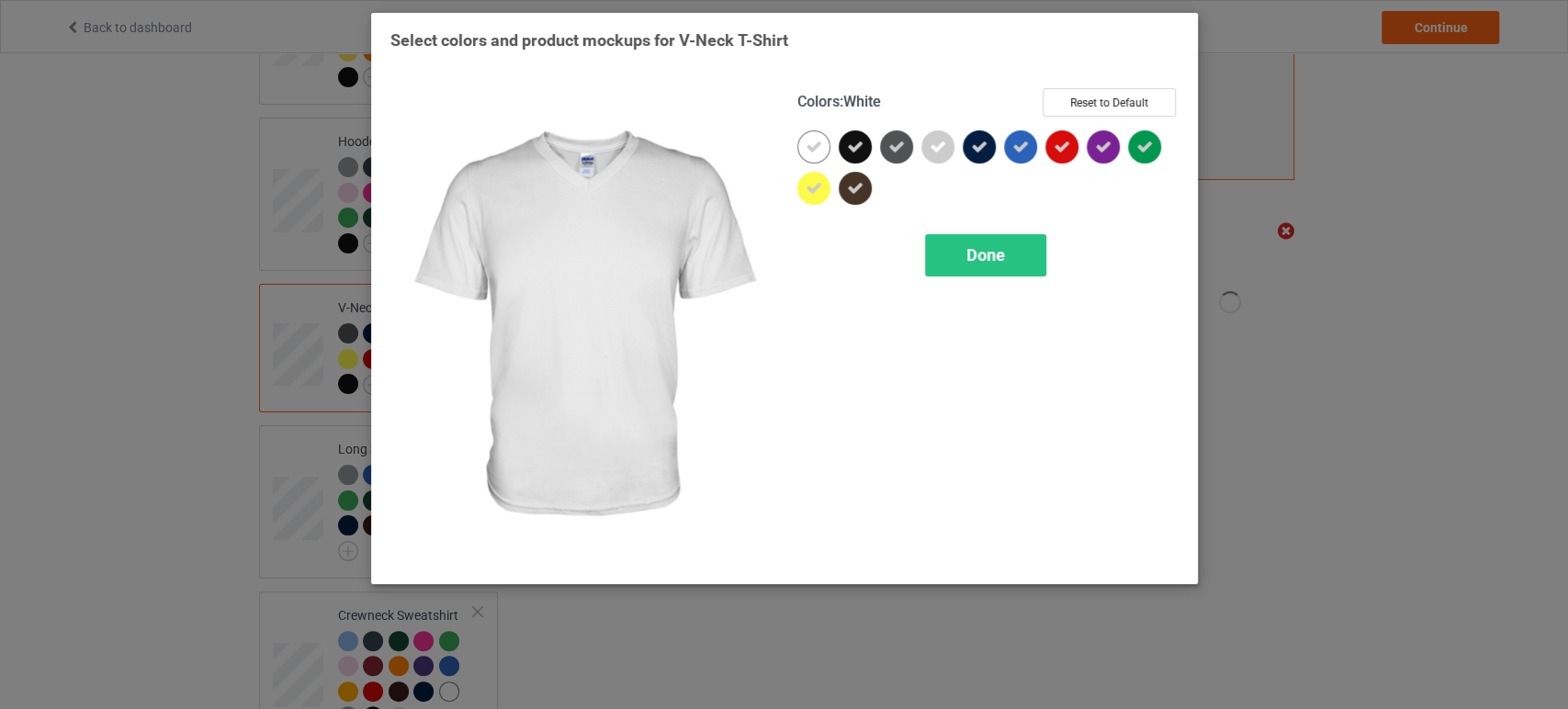
click at [824, 138] on div at bounding box center [813, 146] width 33 height 33
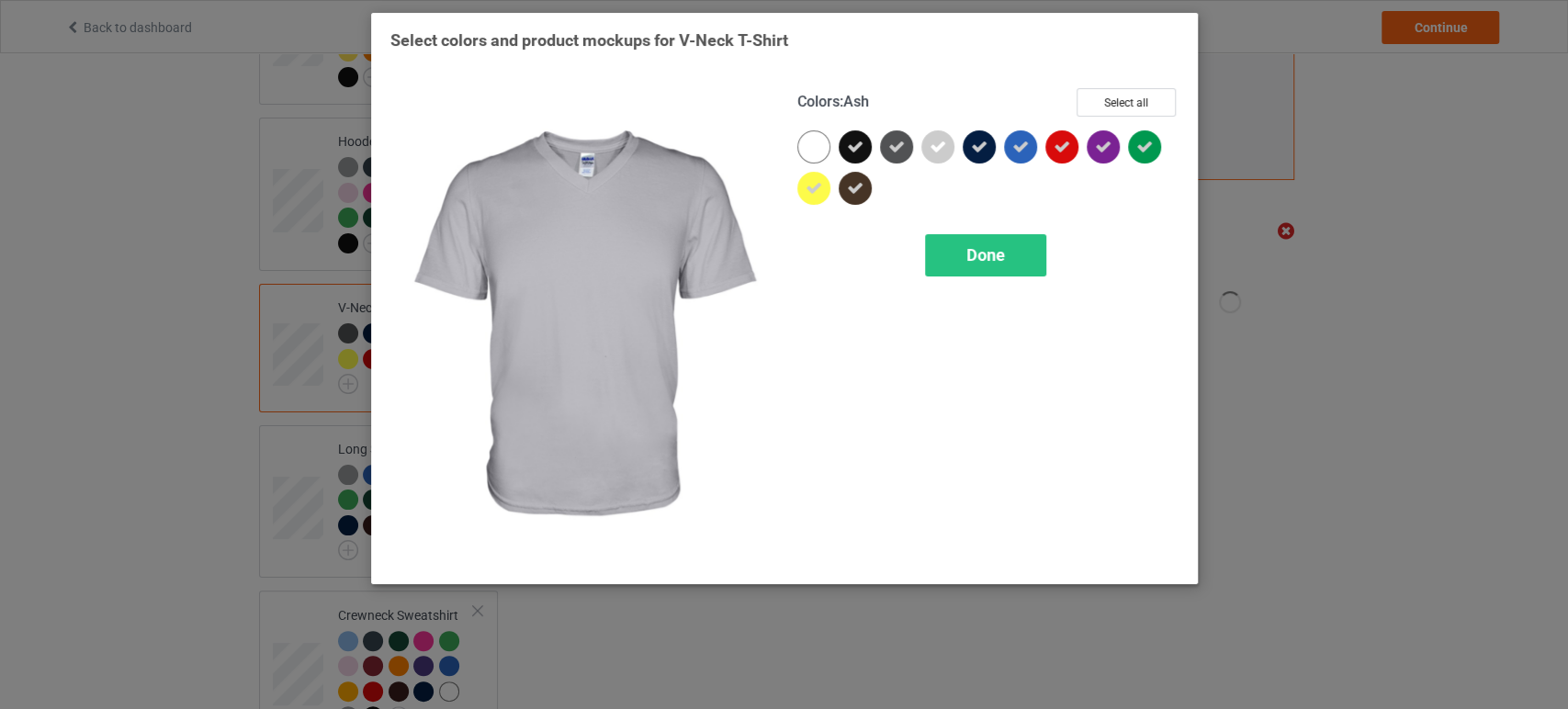
click at [932, 150] on icon at bounding box center [938, 147] width 17 height 17
click at [963, 252] on div "Done" at bounding box center [984, 255] width 121 height 42
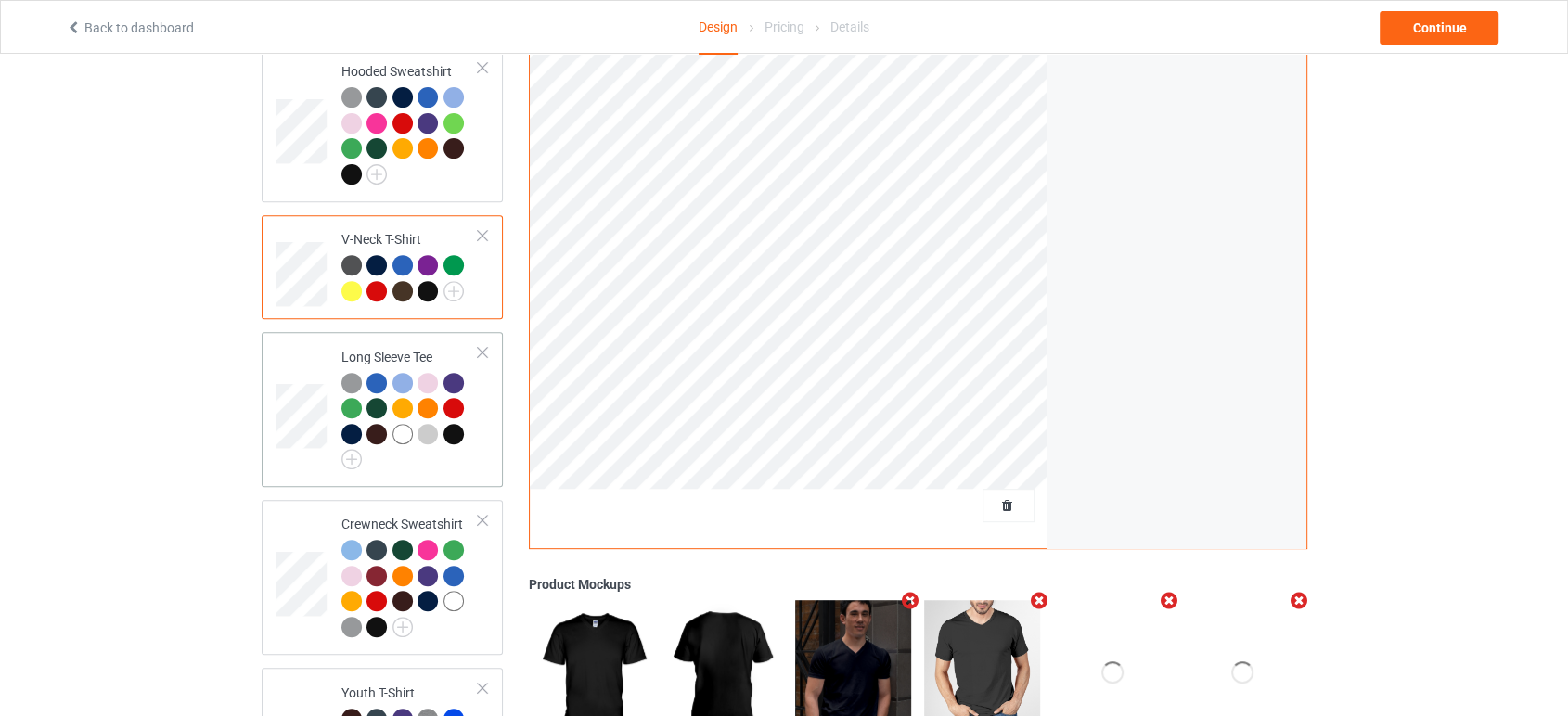
scroll to position [721, 0]
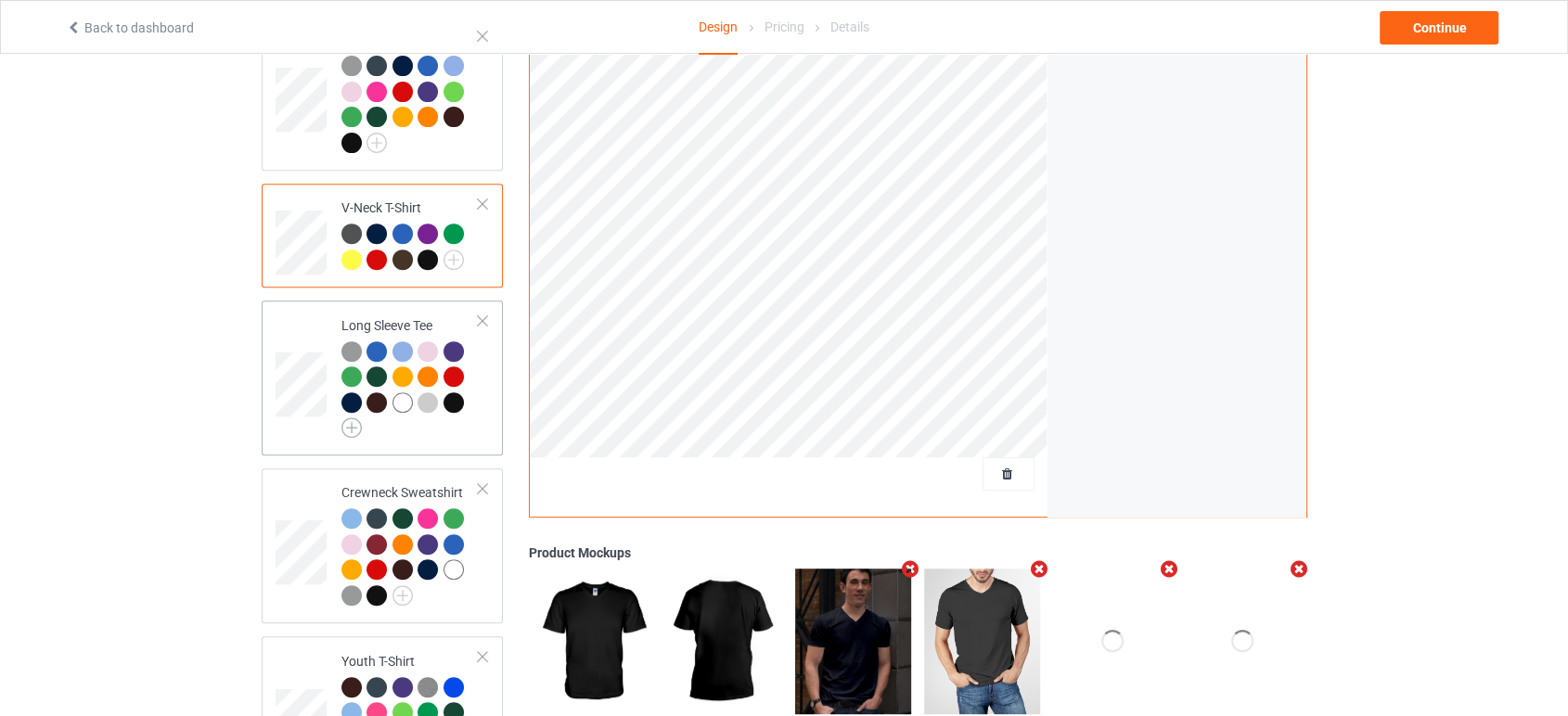
click at [353, 417] on img at bounding box center [352, 428] width 21 height 21
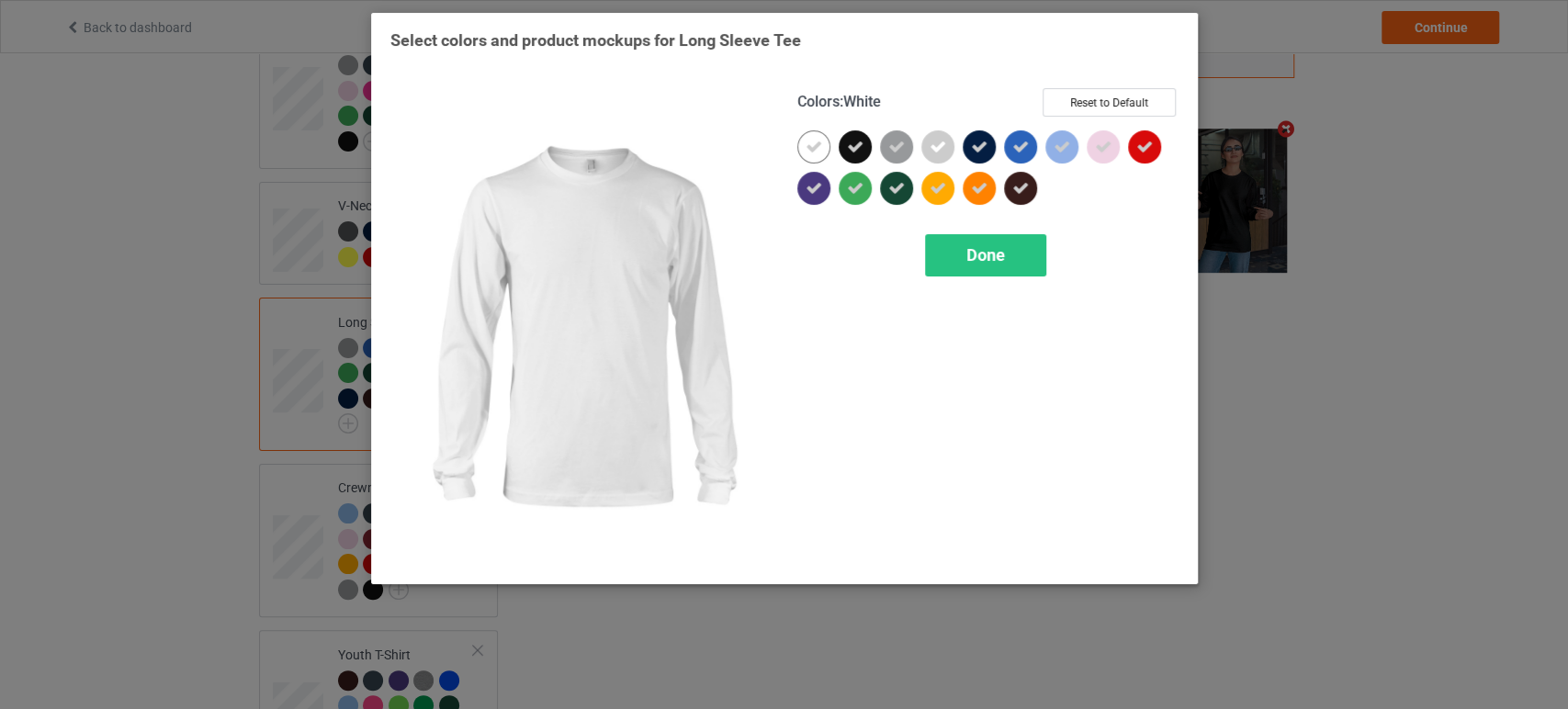
click at [818, 145] on icon at bounding box center [814, 147] width 17 height 17
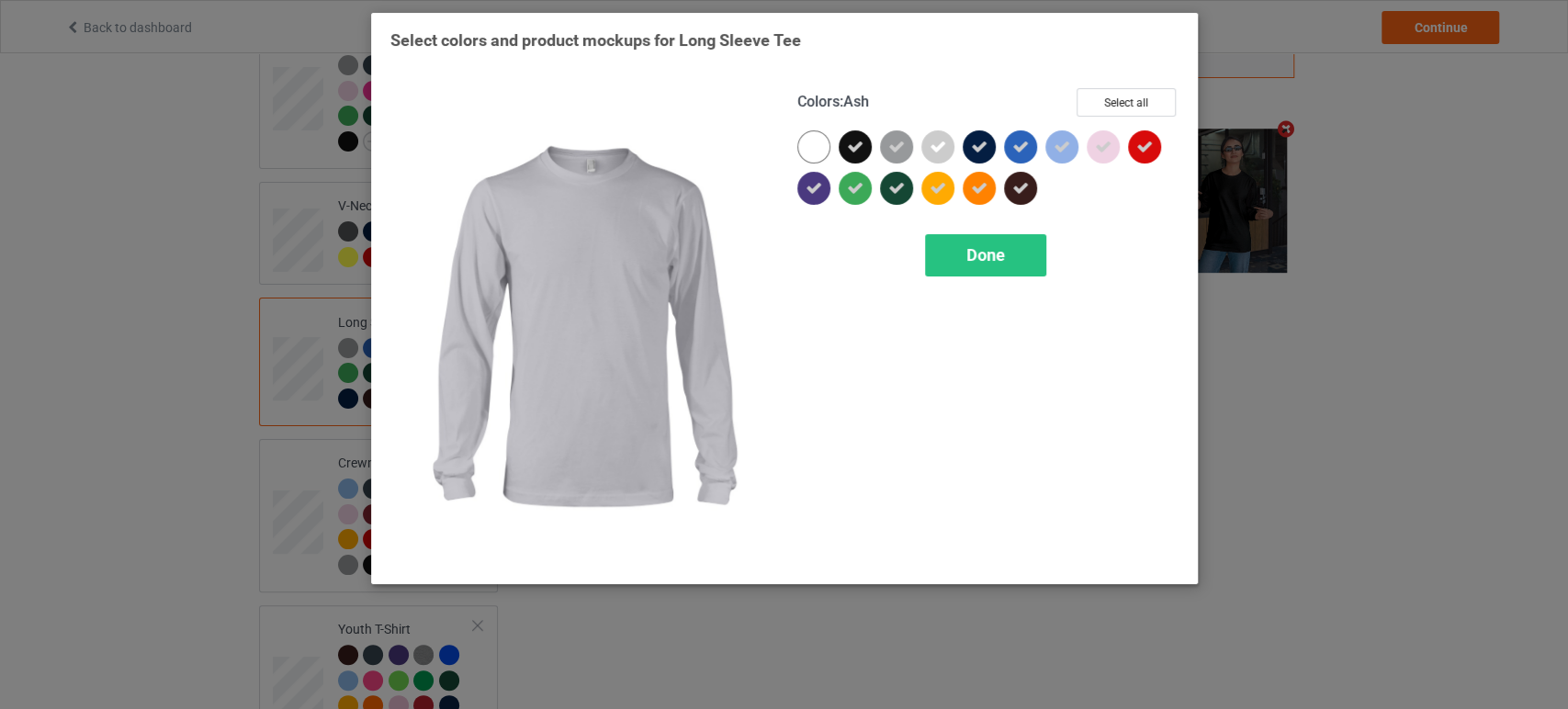
click at [948, 144] on div at bounding box center [937, 146] width 33 height 33
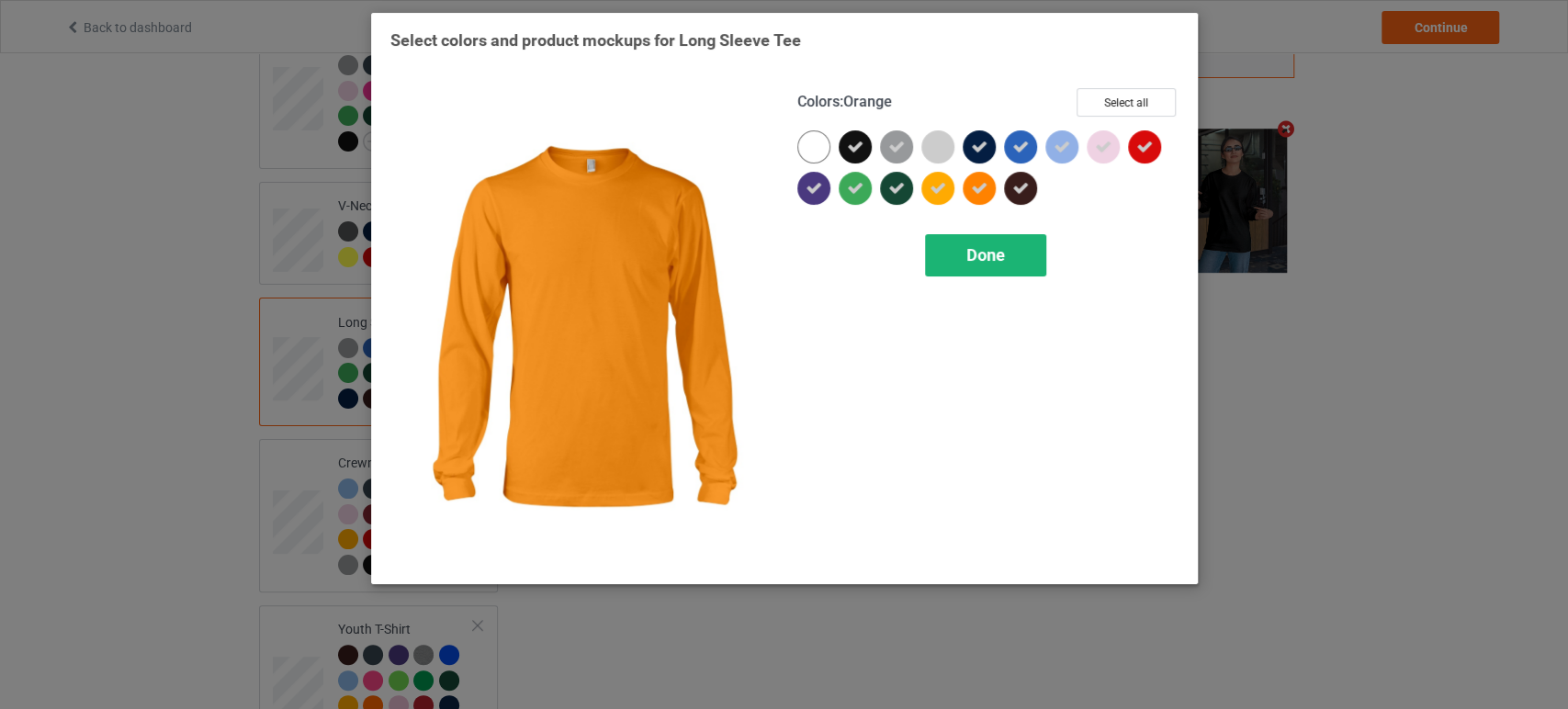
click at [982, 245] on span "Done" at bounding box center [984, 255] width 38 height 20
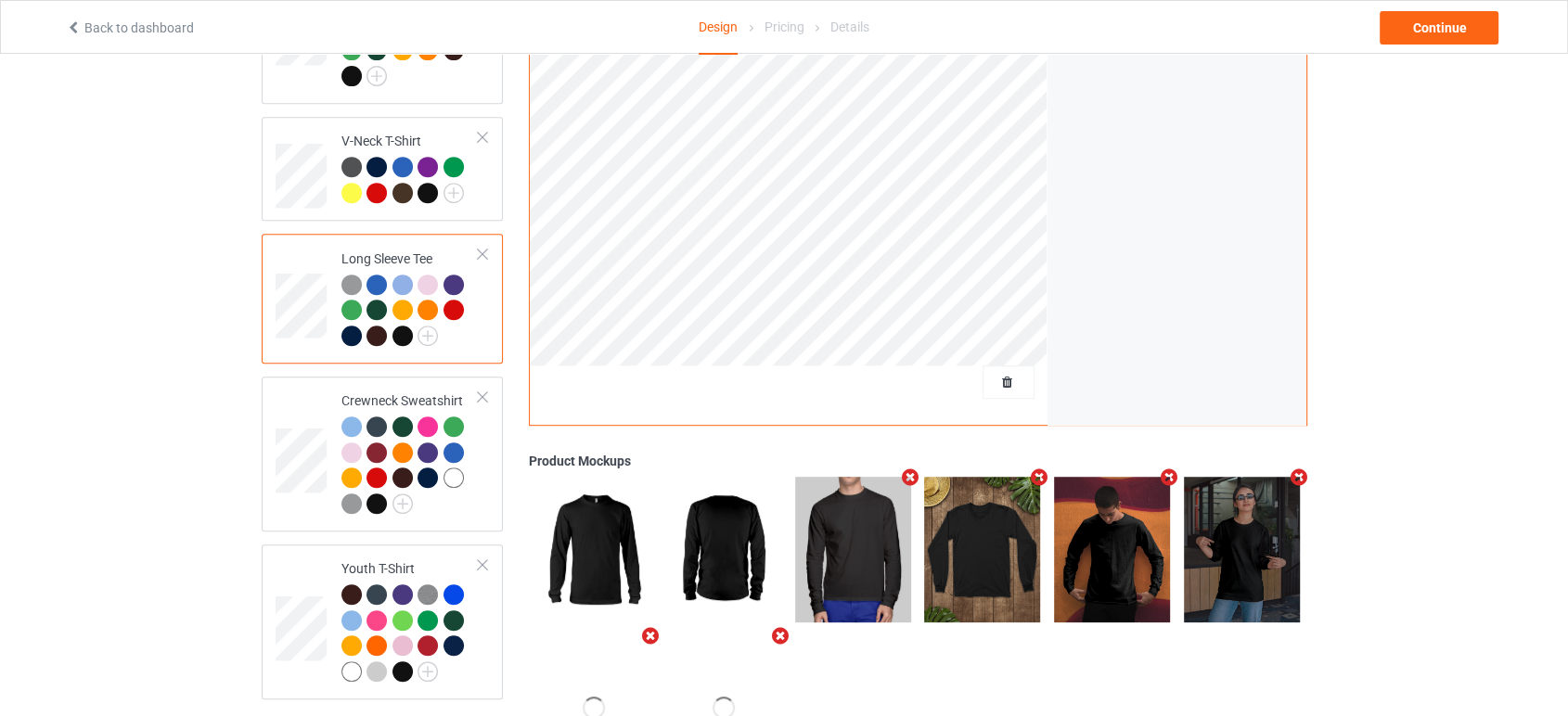
scroll to position [824, 0]
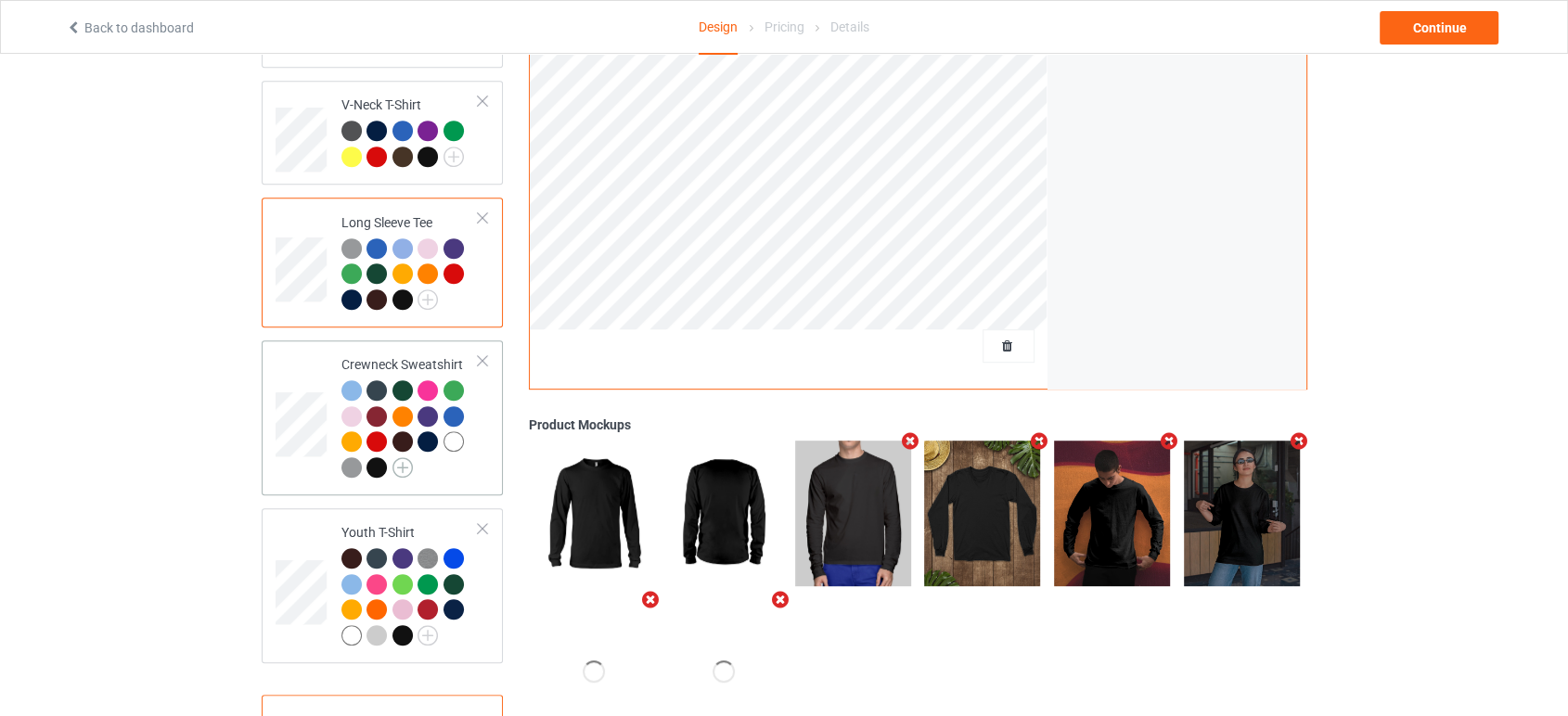
click at [406, 458] on img at bounding box center [403, 467] width 21 height 21
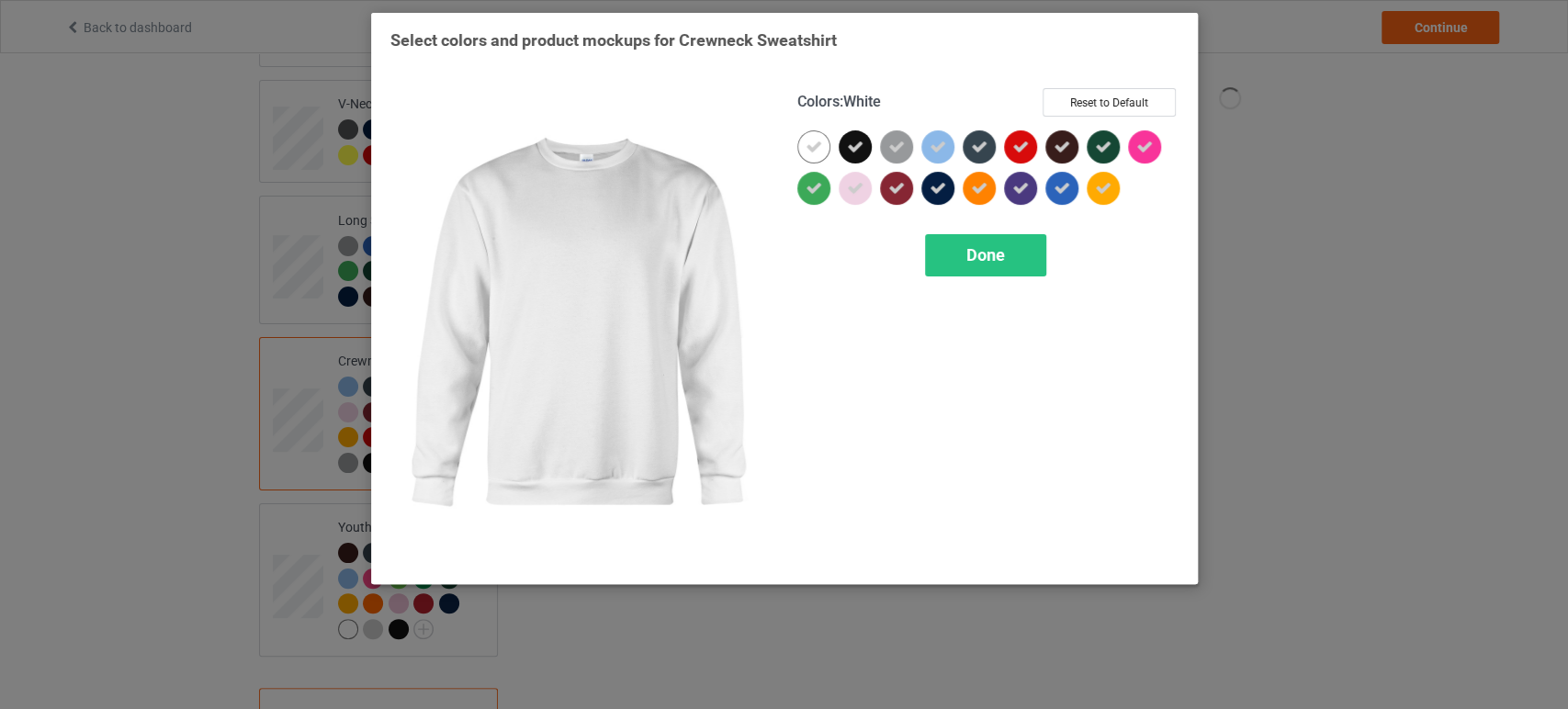
click at [800, 150] on div at bounding box center [813, 146] width 33 height 33
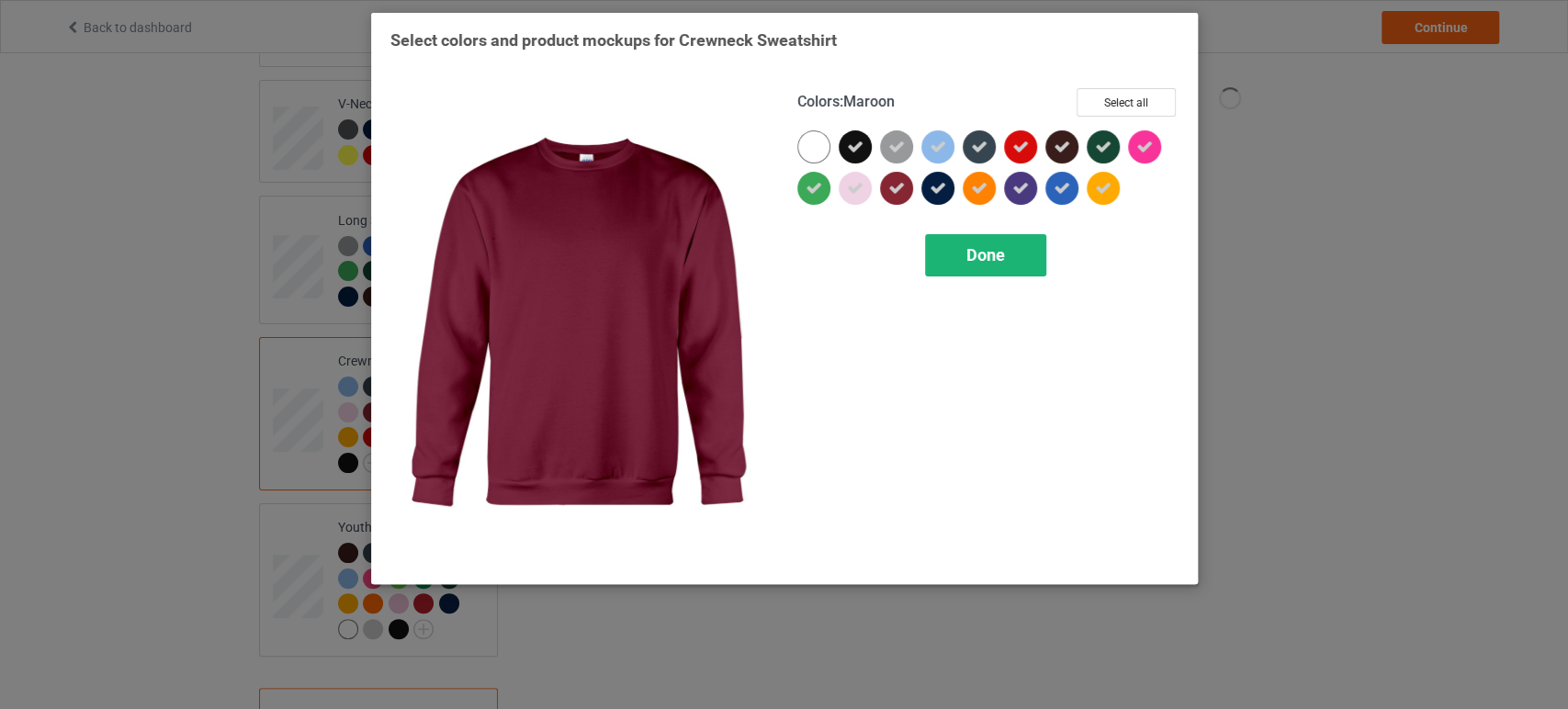
click at [966, 241] on div "Done" at bounding box center [984, 255] width 121 height 42
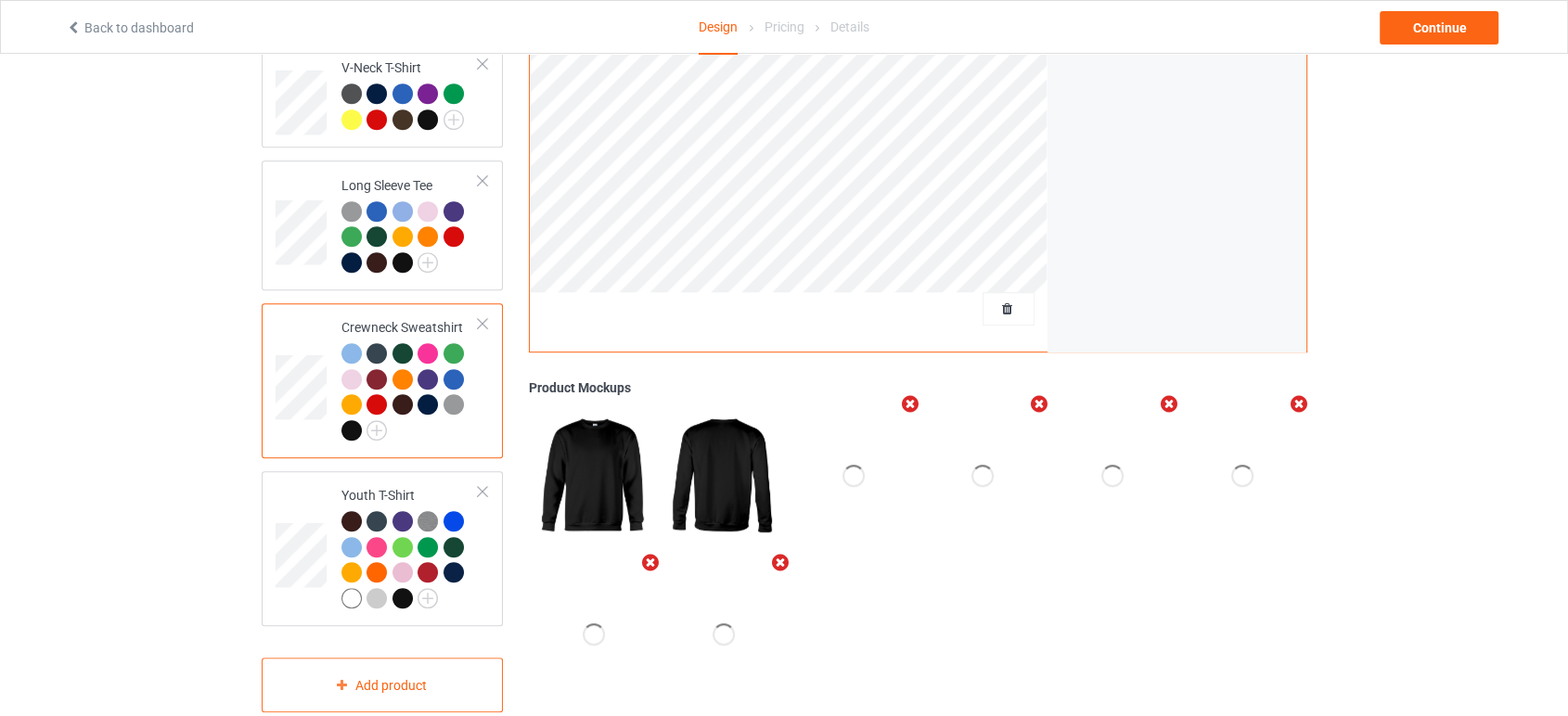
scroll to position [881, 0]
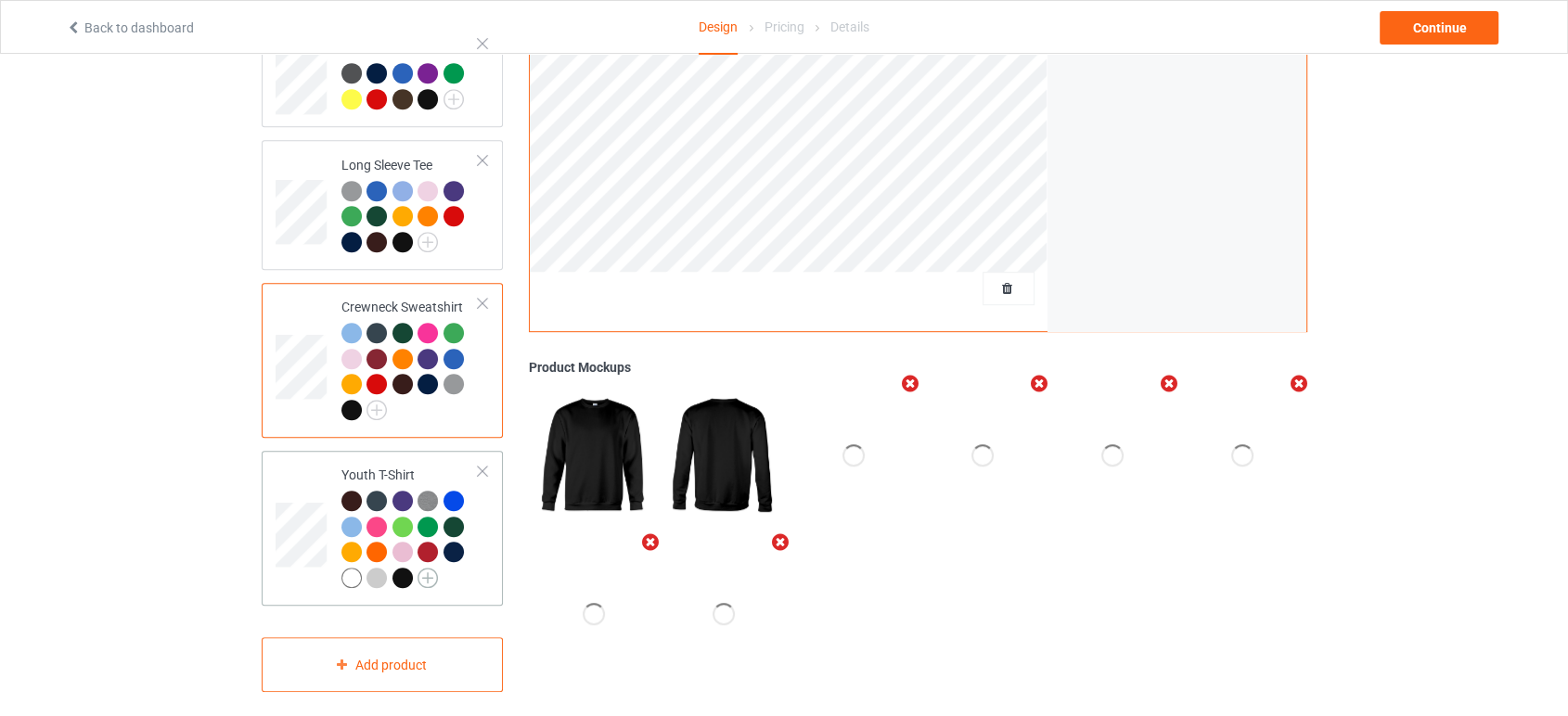
click at [430, 568] on img at bounding box center [428, 578] width 21 height 21
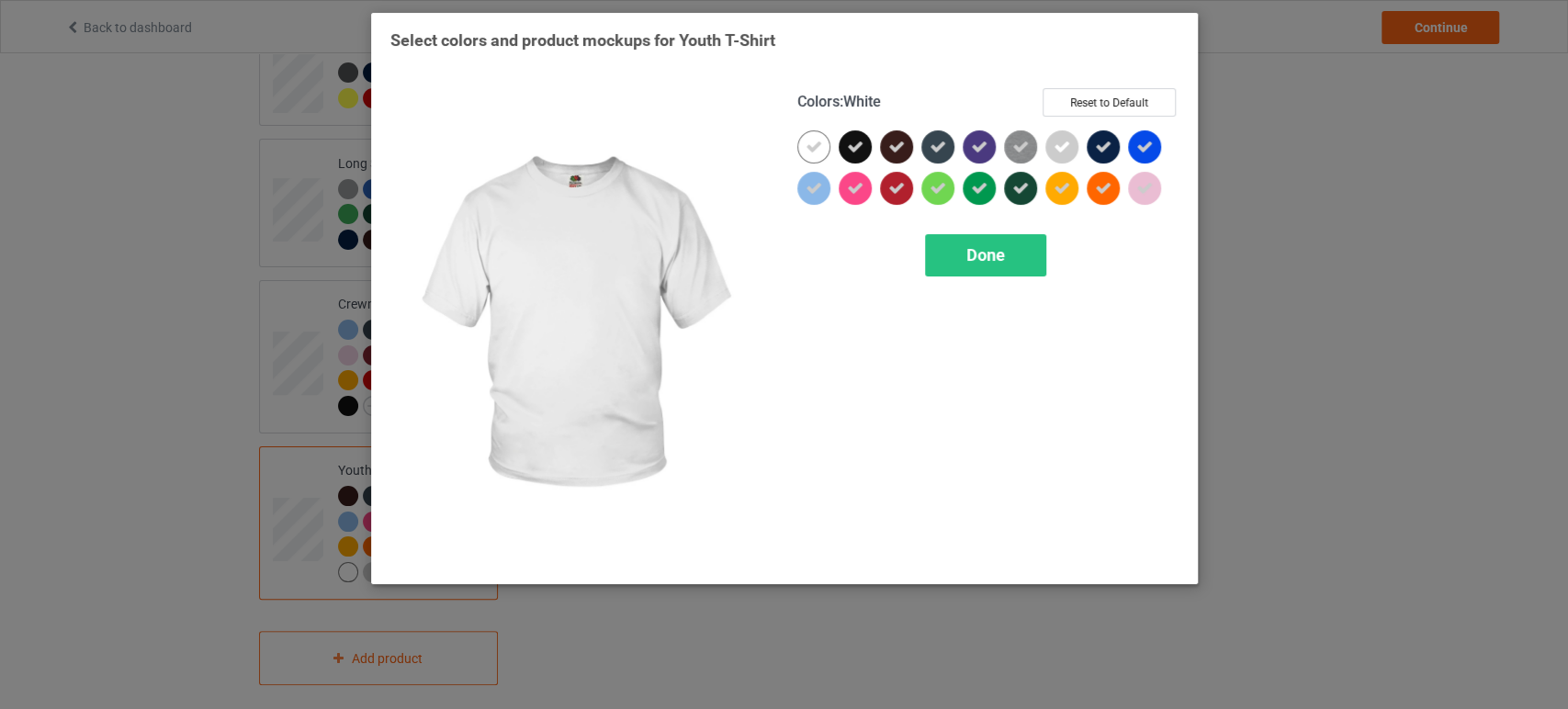
click at [812, 153] on icon at bounding box center [814, 147] width 17 height 17
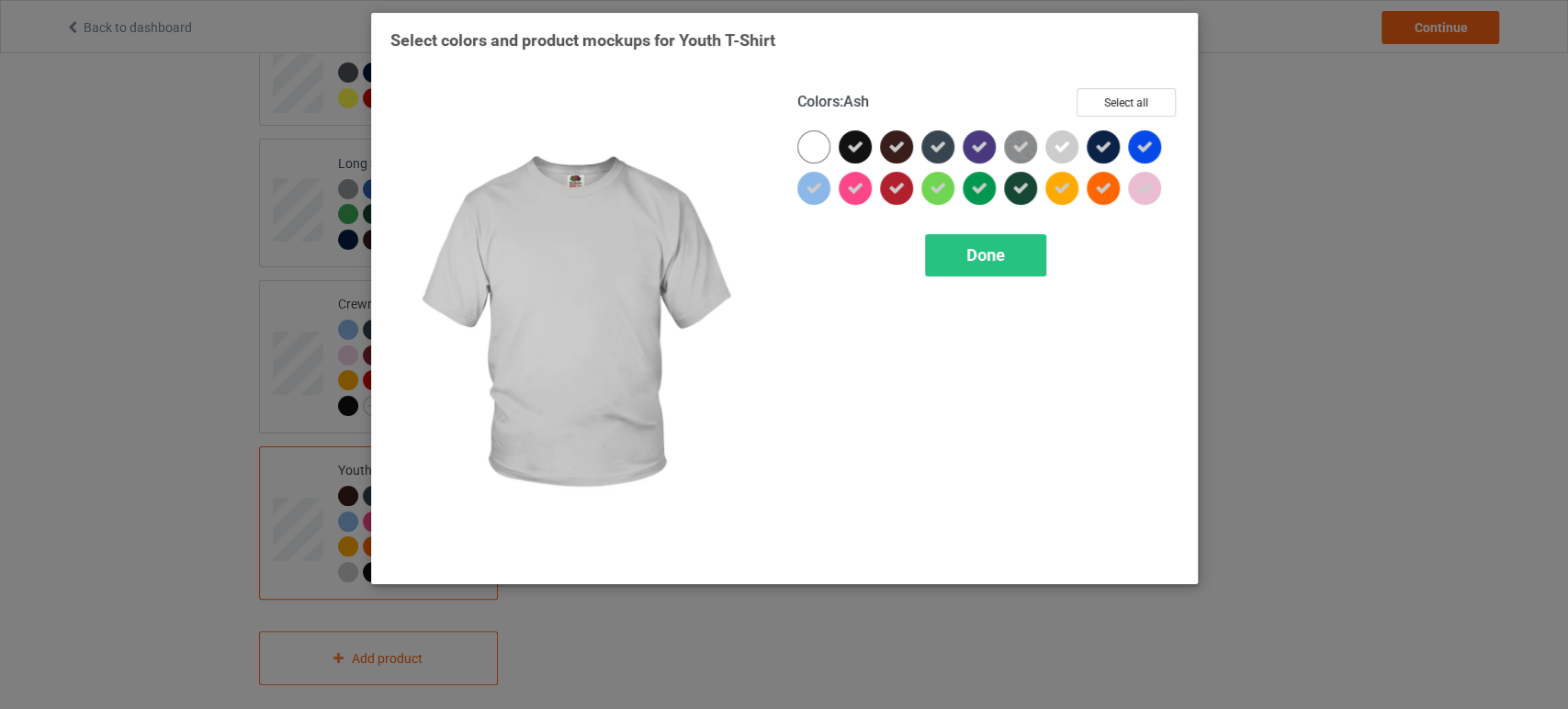
click at [1058, 145] on icon at bounding box center [1062, 147] width 17 height 17
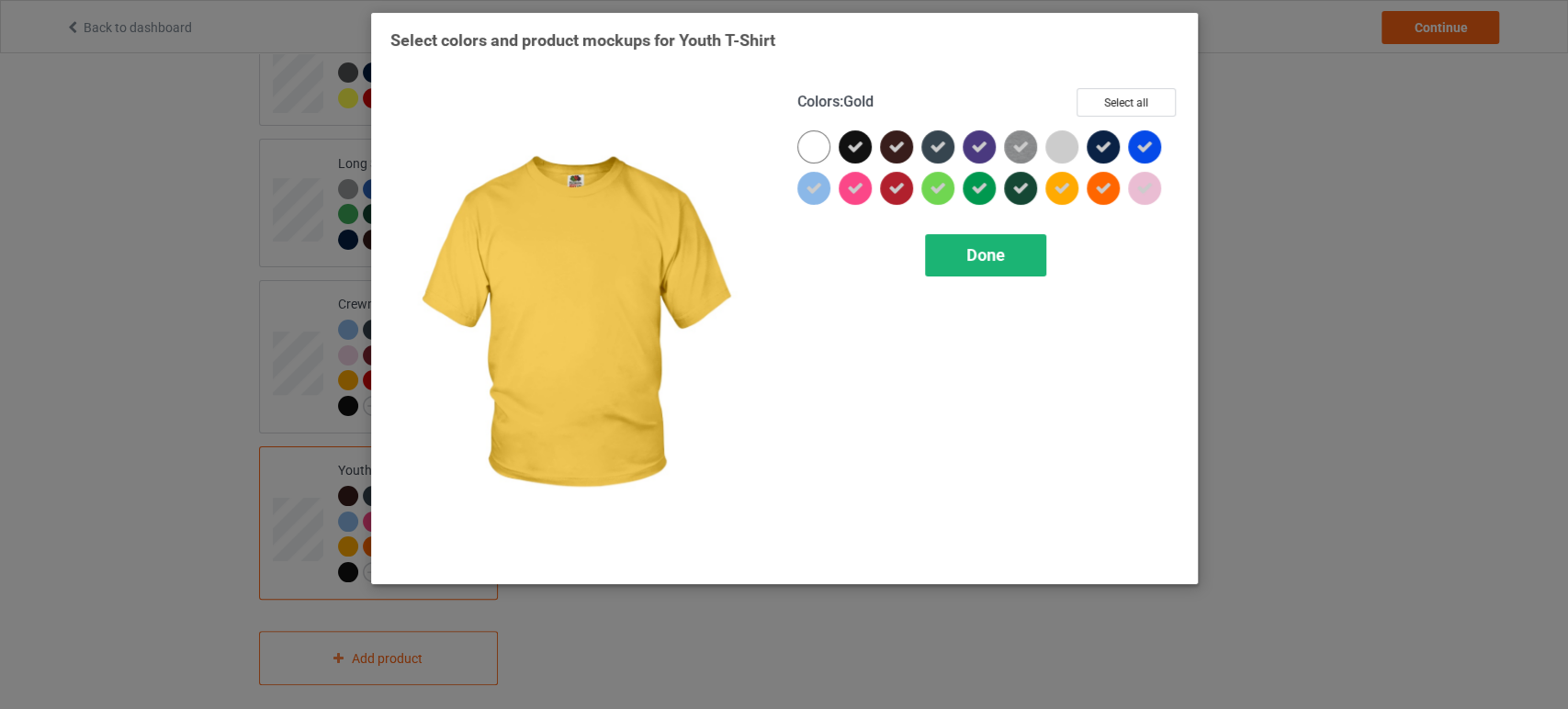
click at [1025, 248] on div "Done" at bounding box center [984, 255] width 121 height 42
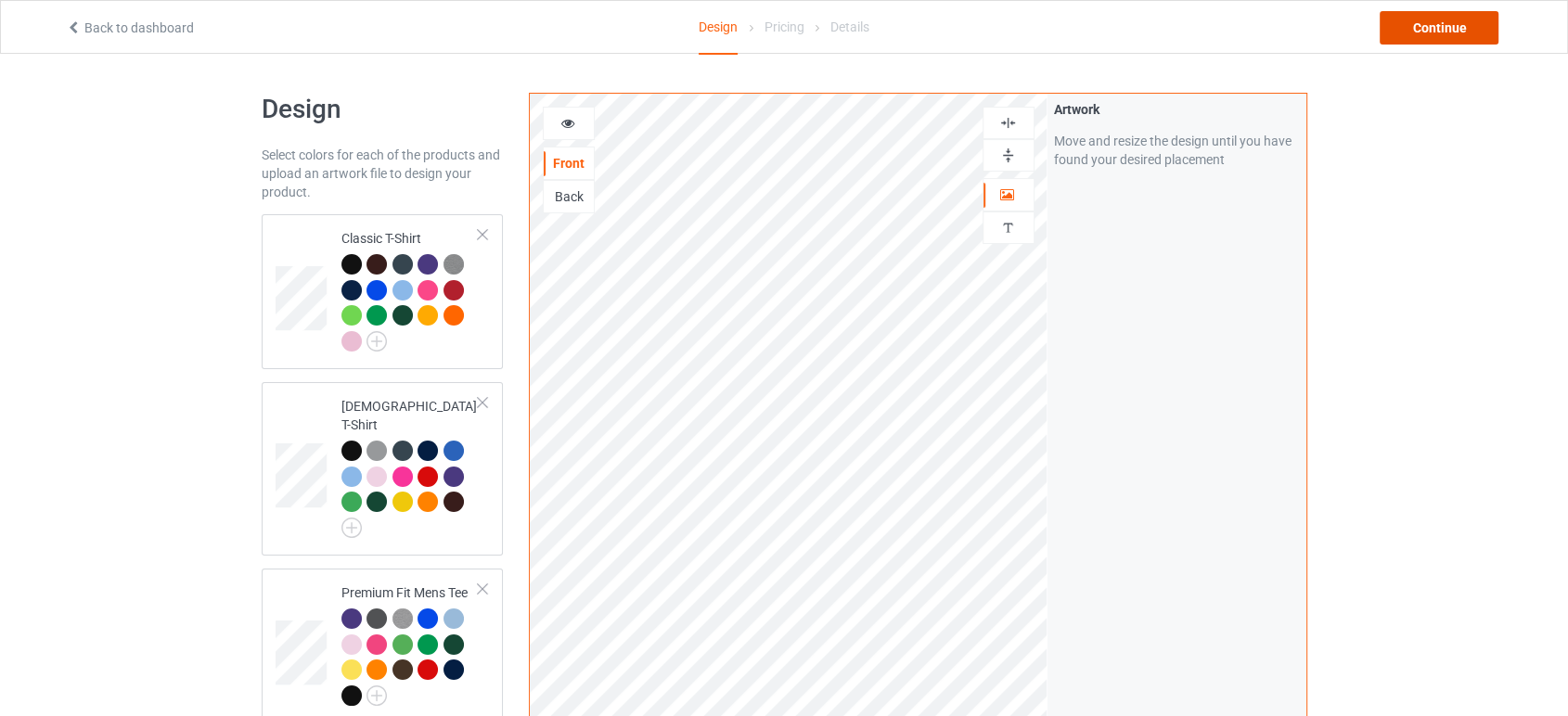
click at [1454, 31] on div "Continue" at bounding box center [1439, 27] width 119 height 33
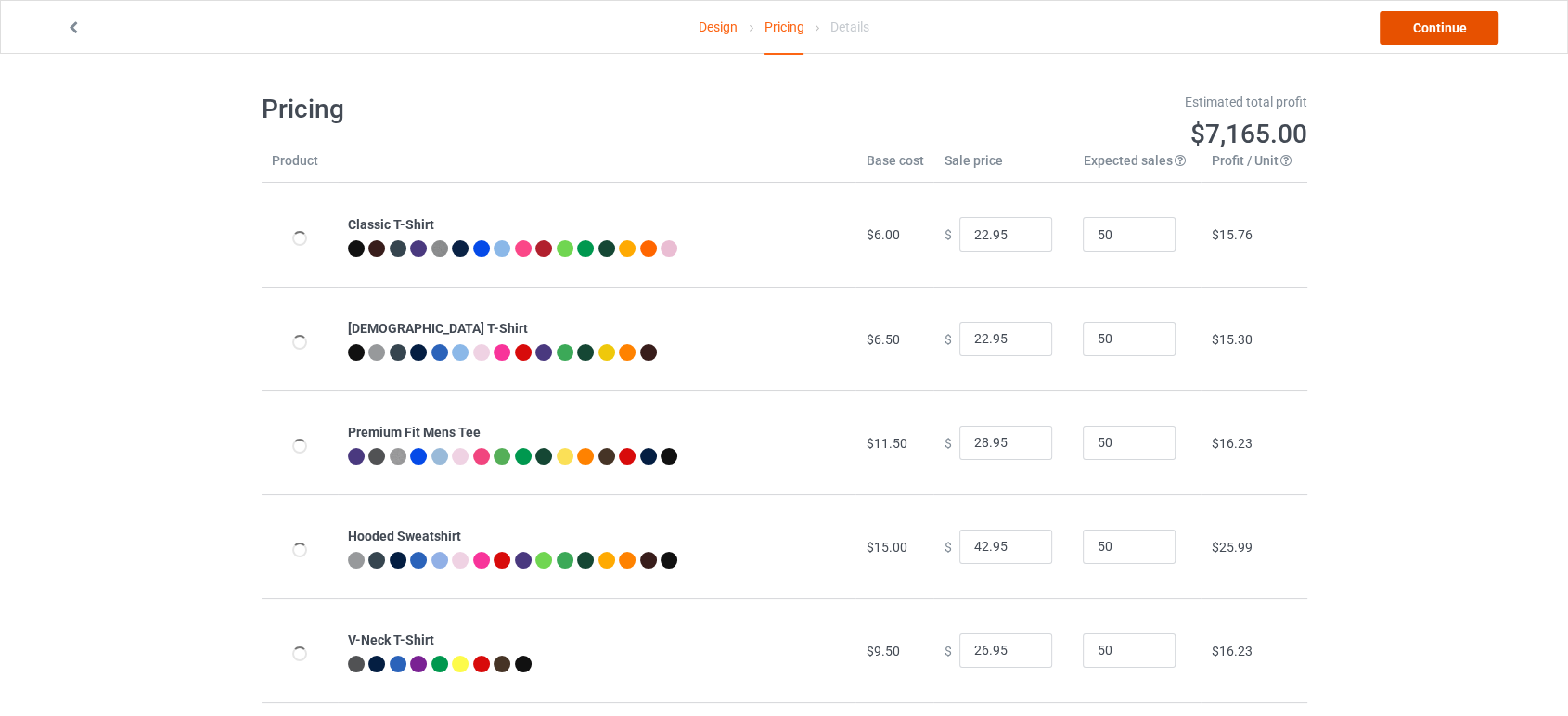
click at [1421, 25] on link "Continue" at bounding box center [1439, 27] width 119 height 33
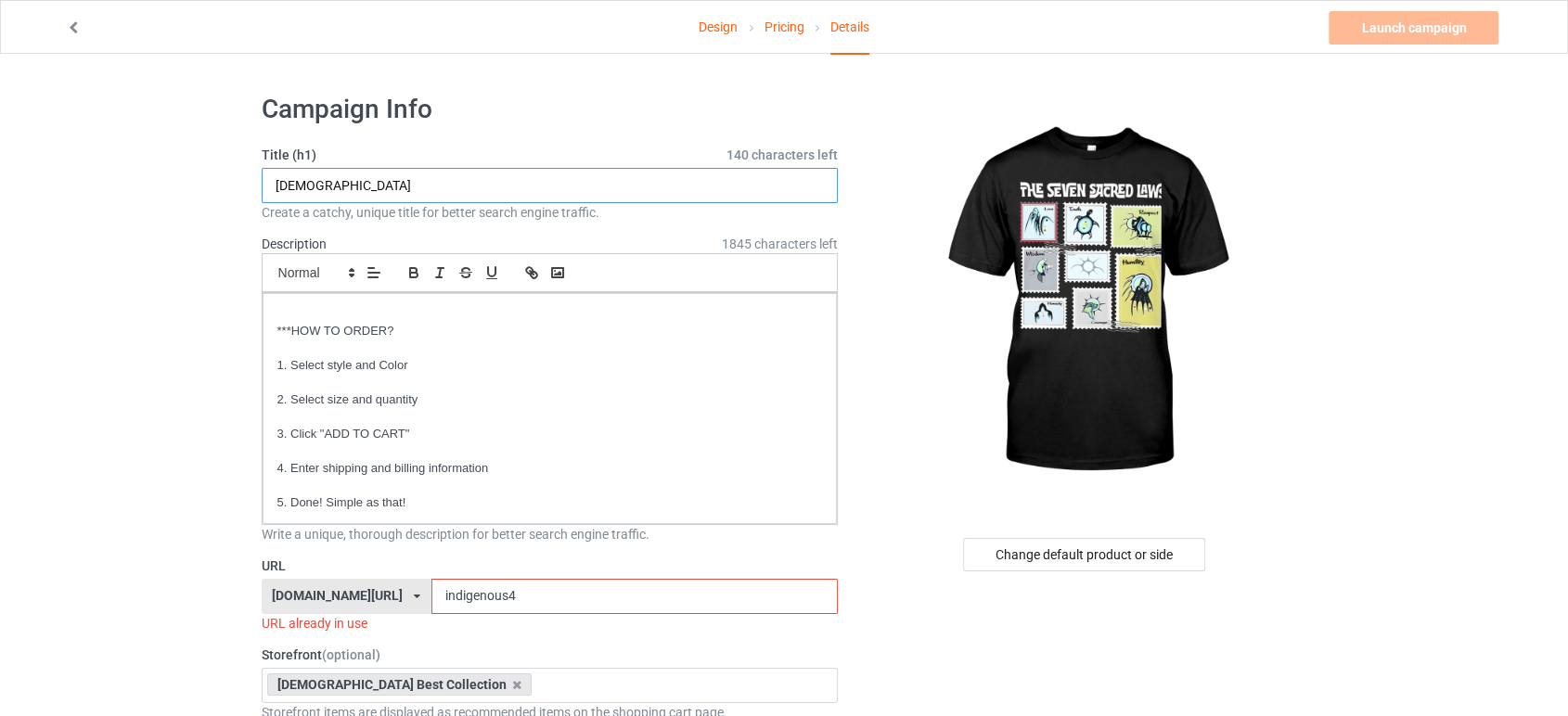
drag, startPoint x: 344, startPoint y: 187, endPoint x: 237, endPoint y: 186, distance: 107.0
drag, startPoint x: 366, startPoint y: 192, endPoint x: 247, endPoint y: 212, distance: 120.7
paste input "S"
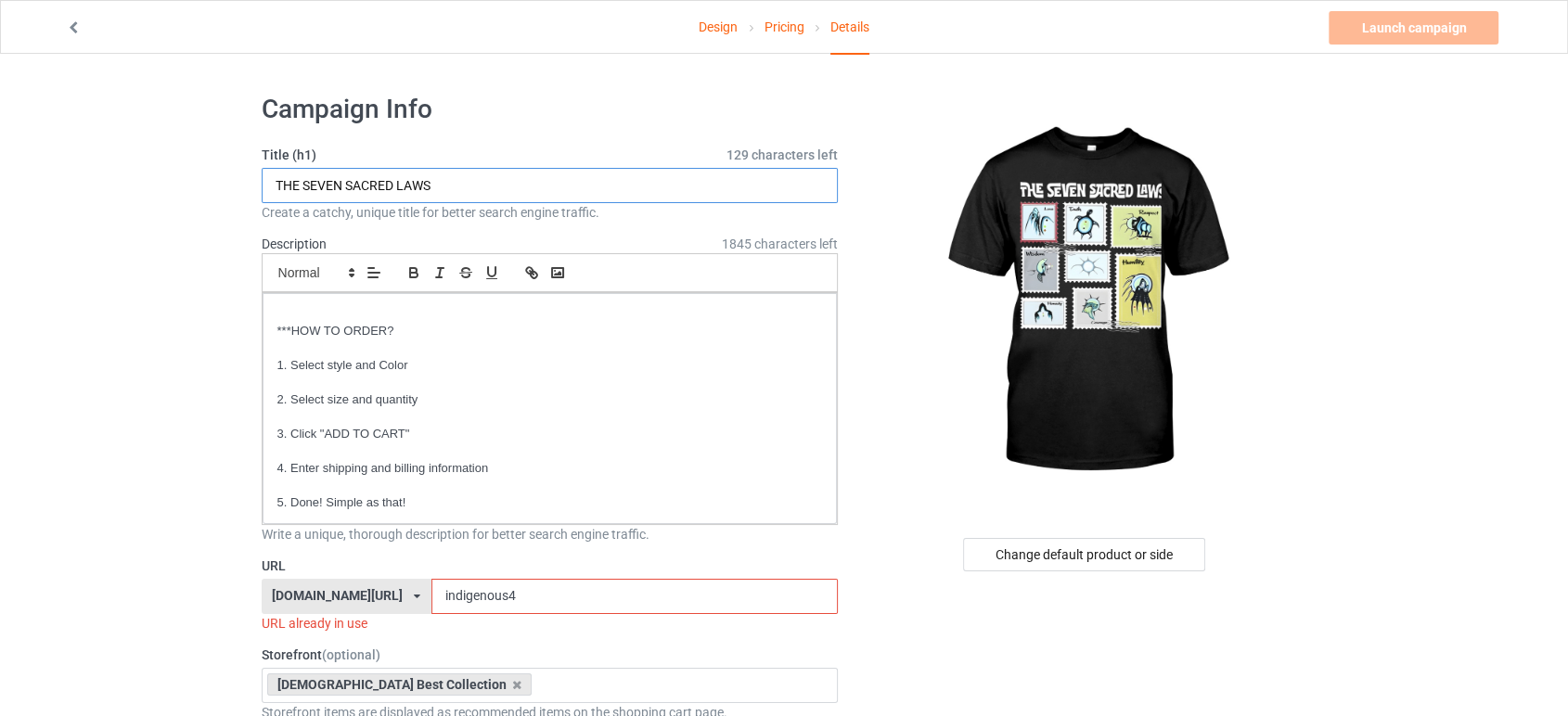
type input "THE SEVEN SACRED LAWS"
click at [574, 595] on input "indigenous4" at bounding box center [634, 596] width 406 height 35
drag, startPoint x: 561, startPoint y: 605, endPoint x: 415, endPoint y: 603, distance: 146.0
click at [415, 603] on div "[DOMAIN_NAME][URL] [DOMAIN_NAME][URL] [DOMAIN_NAME][URL] 6252750c3ec664004597e2…" at bounding box center [551, 596] width 577 height 35
paste input "THE SEVEN SACRED LAWS"
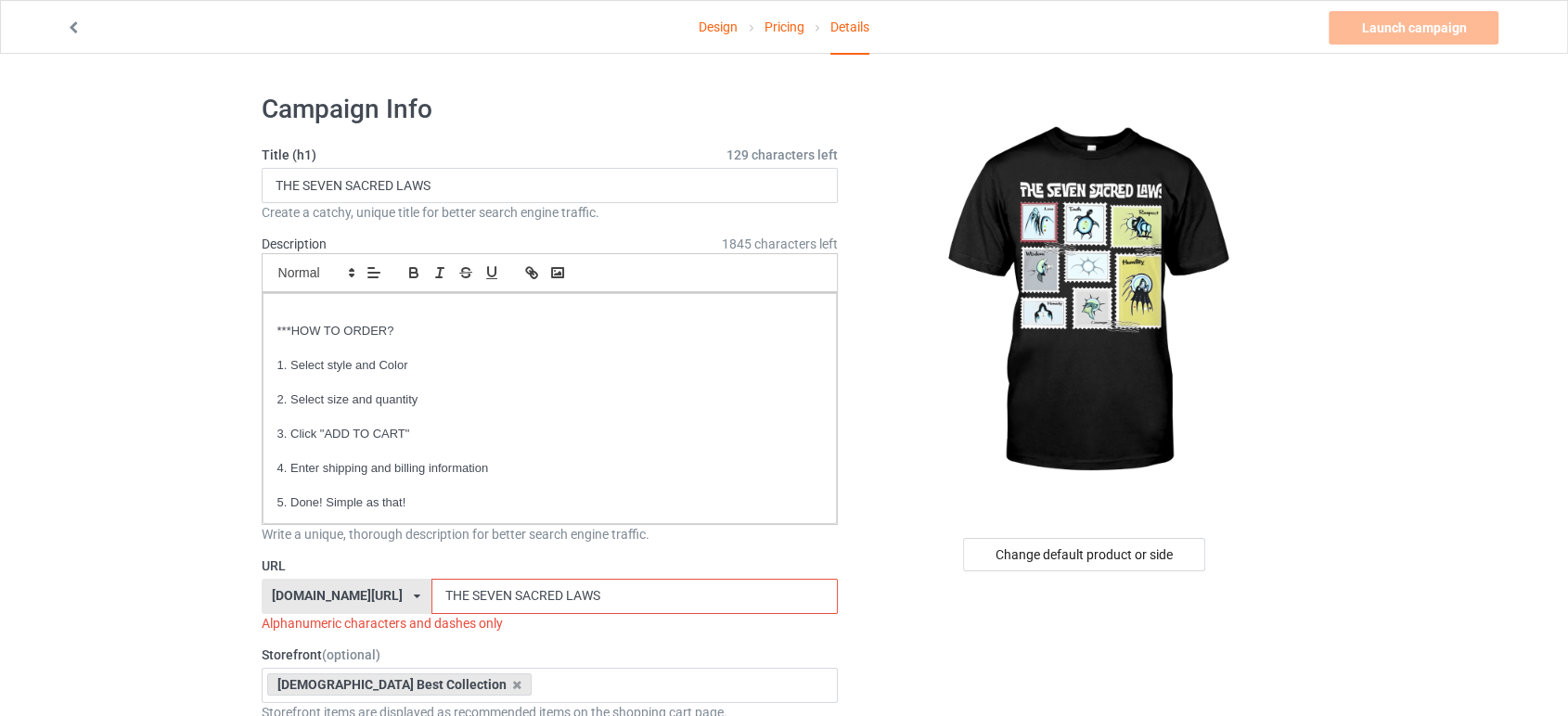
click at [470, 596] on input "THE SEVEN SACRED LAWS" at bounding box center [634, 596] width 406 height 35
click at [514, 597] on input "THE-SEVEN SACRED LAWS" at bounding box center [634, 596] width 406 height 35
click at [564, 599] on input "THE-SEVEN-SACRED LAWS" at bounding box center [634, 596] width 406 height 35
drag, startPoint x: 614, startPoint y: 579, endPoint x: 603, endPoint y: 583, distance: 11.7
click at [603, 583] on input "THE-SEVEN-SACRED LAWS" at bounding box center [634, 596] width 406 height 35
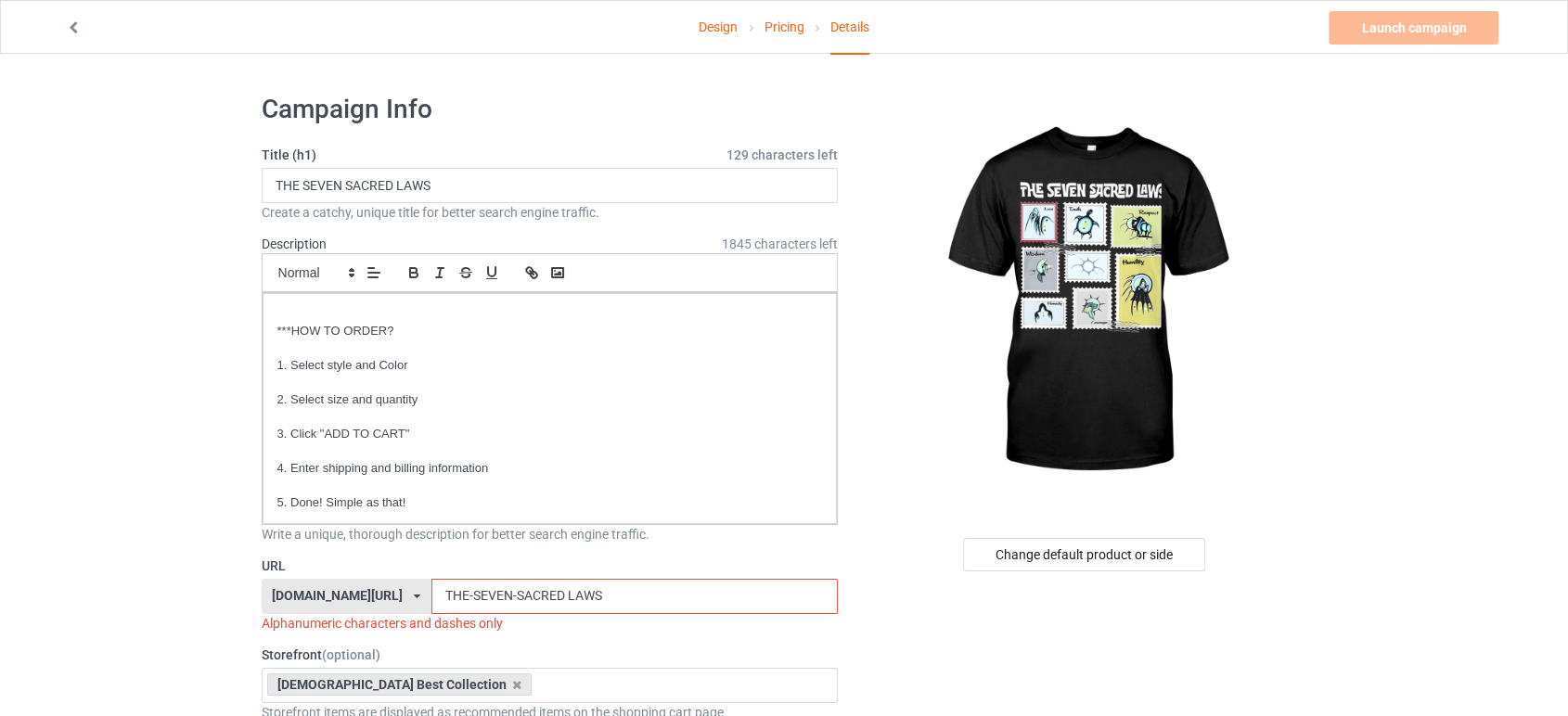
click at [567, 599] on input "THE-SEVEN-SACRED LAWS" at bounding box center [634, 596] width 406 height 35
click at [567, 600] on input "THE-SEVEN-SACRED LAWS" at bounding box center [634, 596] width 406 height 35
click at [563, 595] on input "THE-SEVEN-SACRED LAWS" at bounding box center [634, 596] width 406 height 35
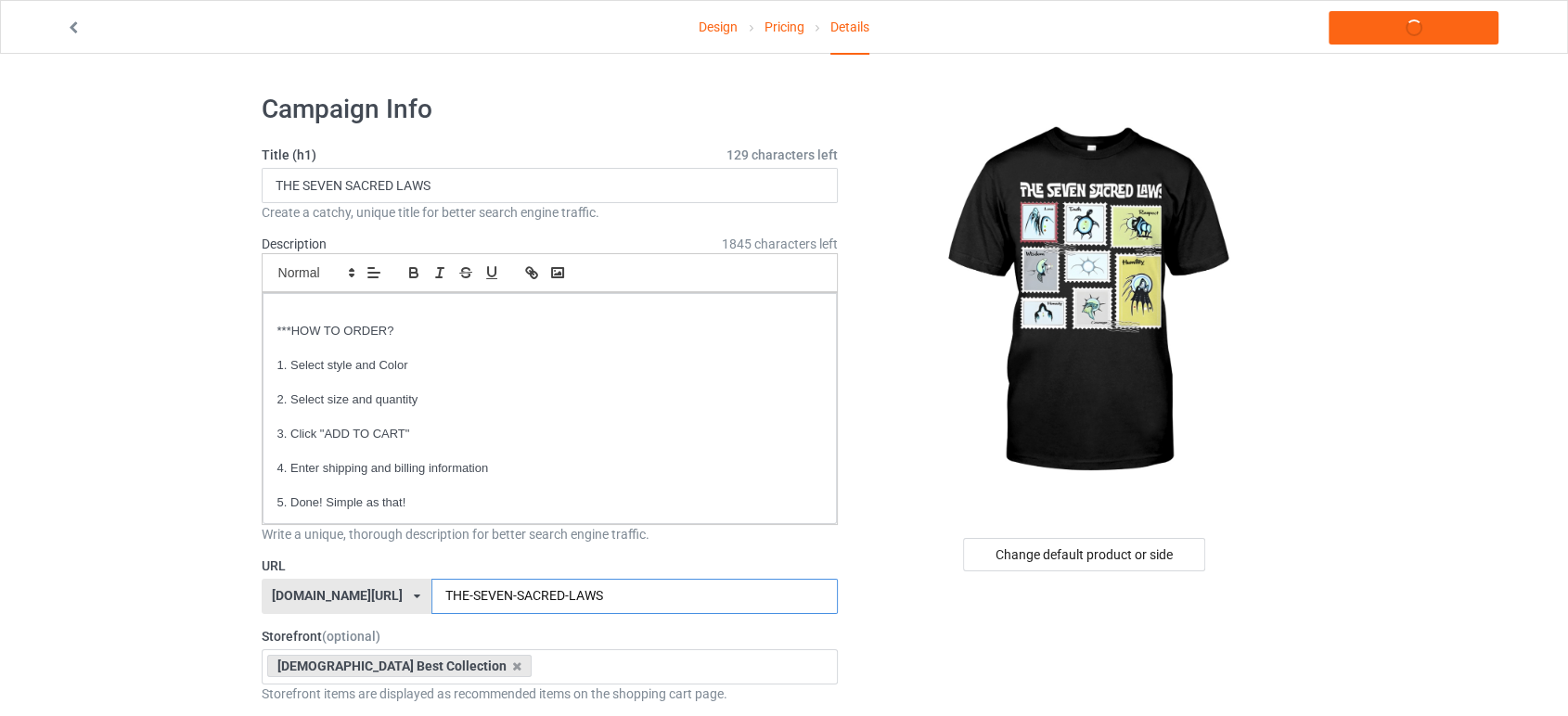
click at [647, 584] on input "THE-SEVEN-SACRED-LAWS" at bounding box center [634, 596] width 406 height 35
type input "THE-SEVEN-SACRED"
click at [1388, 28] on link "Launch campaign" at bounding box center [1413, 27] width 169 height 33
